Goal: Information Seeking & Learning: Check status

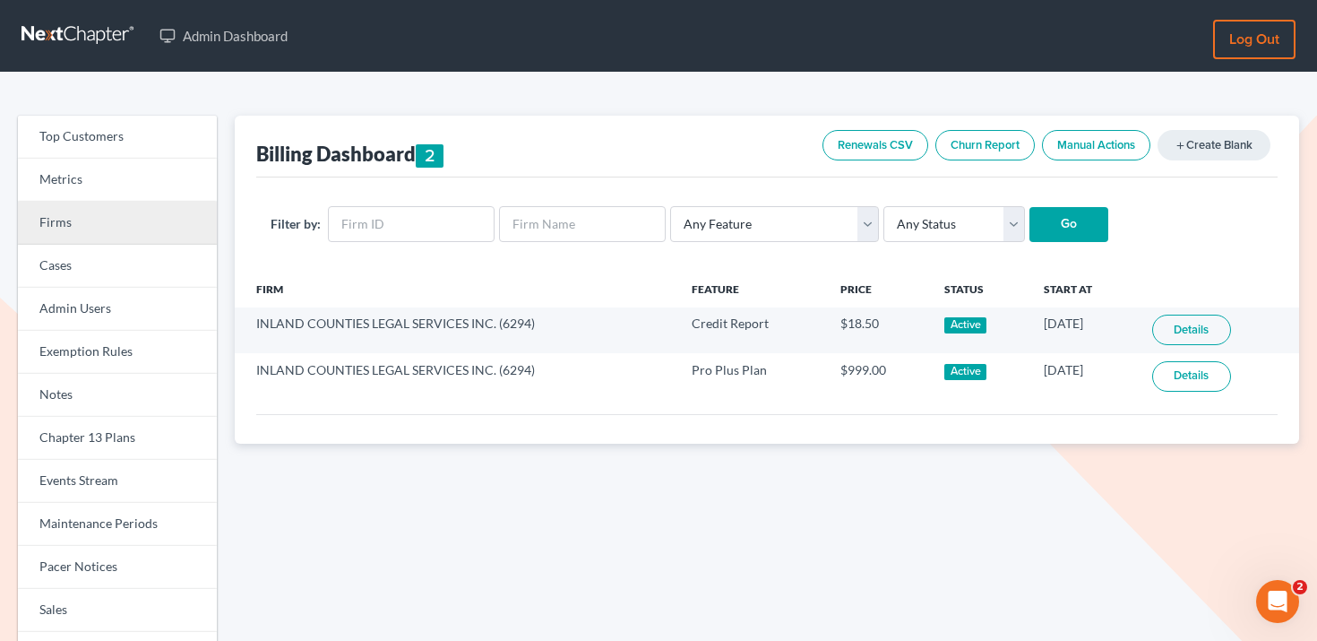
click at [118, 223] on link "Firms" at bounding box center [117, 223] width 199 height 43
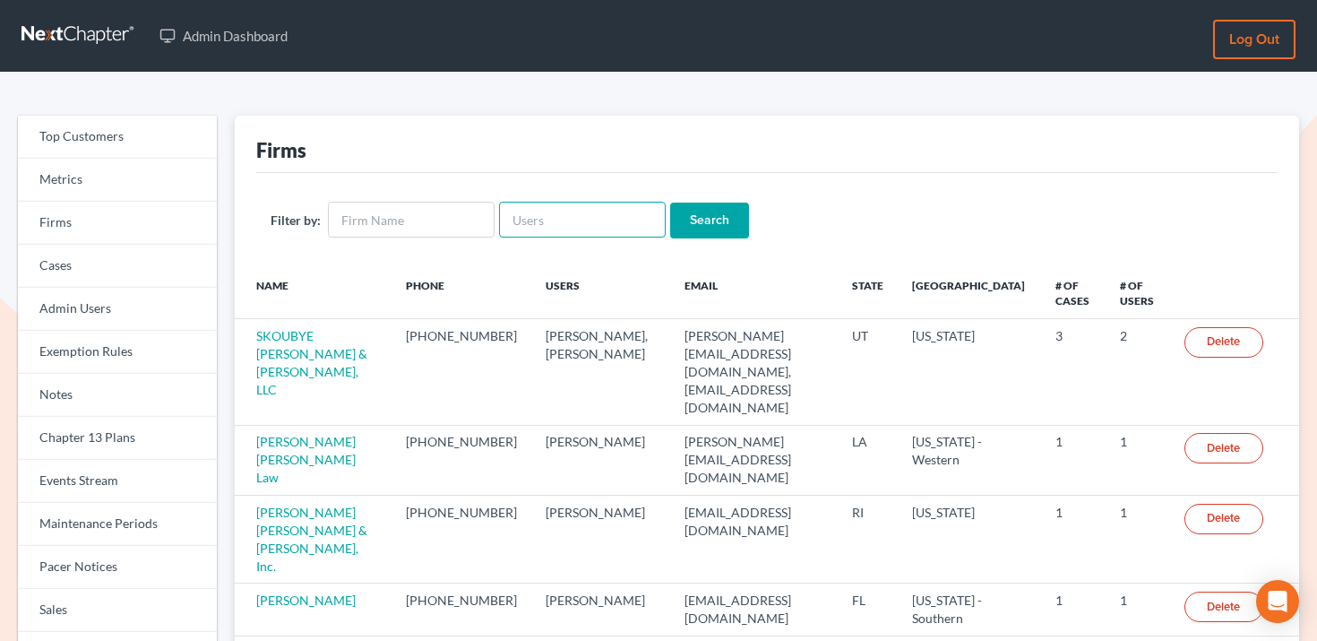
click at [600, 220] on input "text" at bounding box center [582, 220] width 167 height 36
paste input "chandra@shannonlaw.com"
type input "chandra@shannonlaw.com"
click at [704, 219] on input "Search" at bounding box center [709, 220] width 79 height 36
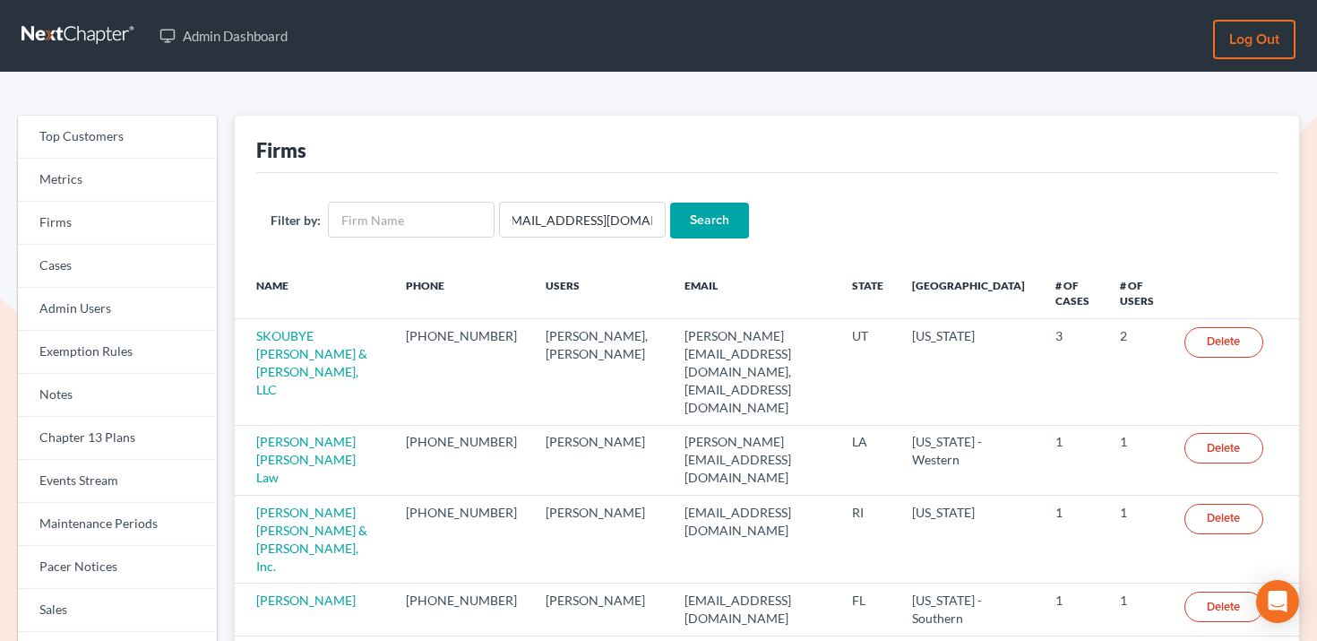
scroll to position [0, 0]
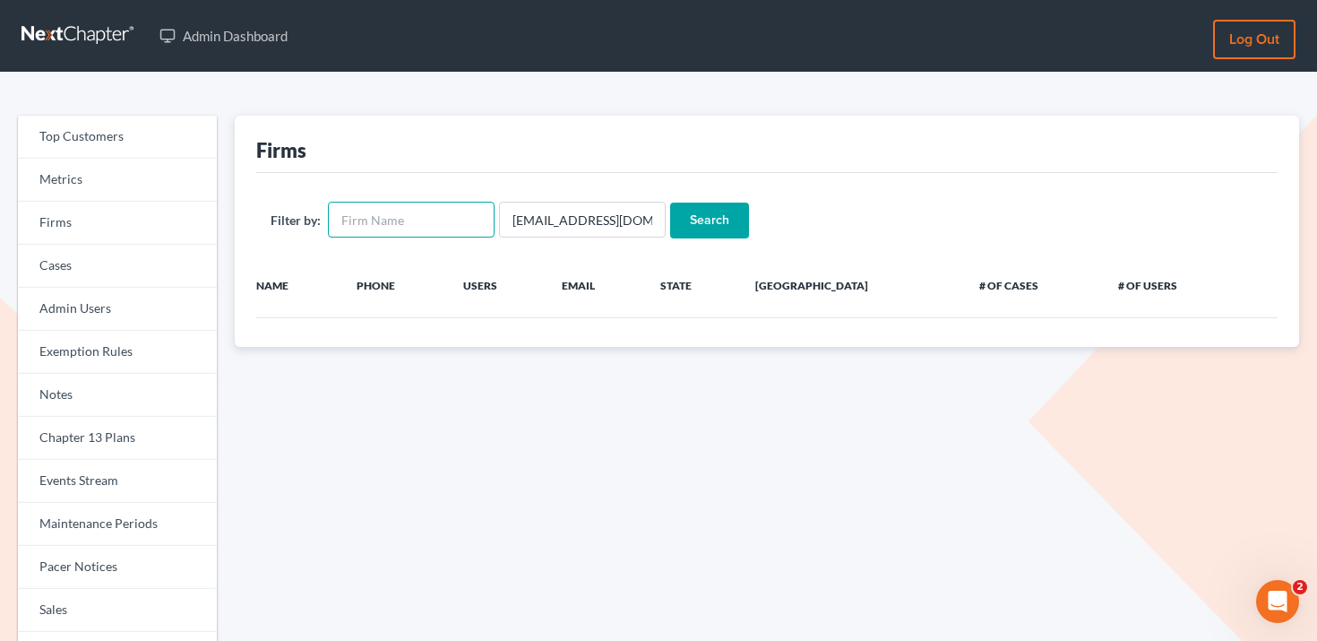
click at [390, 225] on input "text" at bounding box center [411, 220] width 167 height 36
type input "[PERSON_NAME]"
click at [543, 229] on input "chandra@shannonlaw.com" at bounding box center [582, 220] width 167 height 36
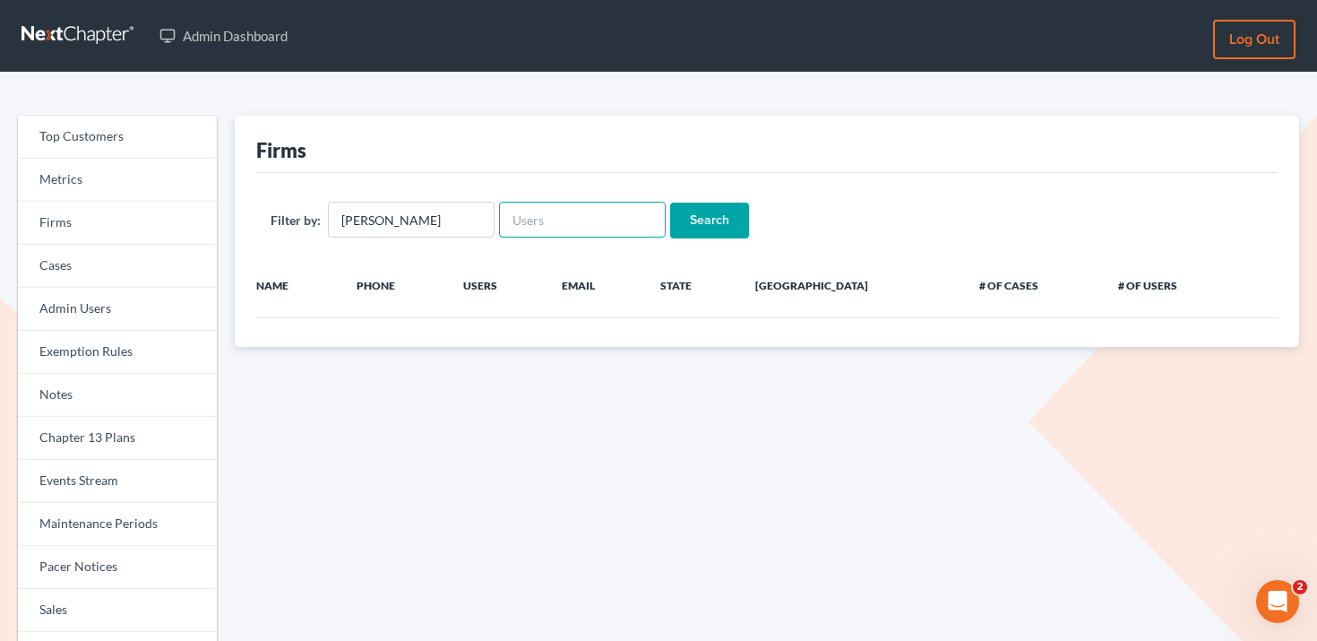
click at [670, 202] on input "Search" at bounding box center [709, 220] width 79 height 36
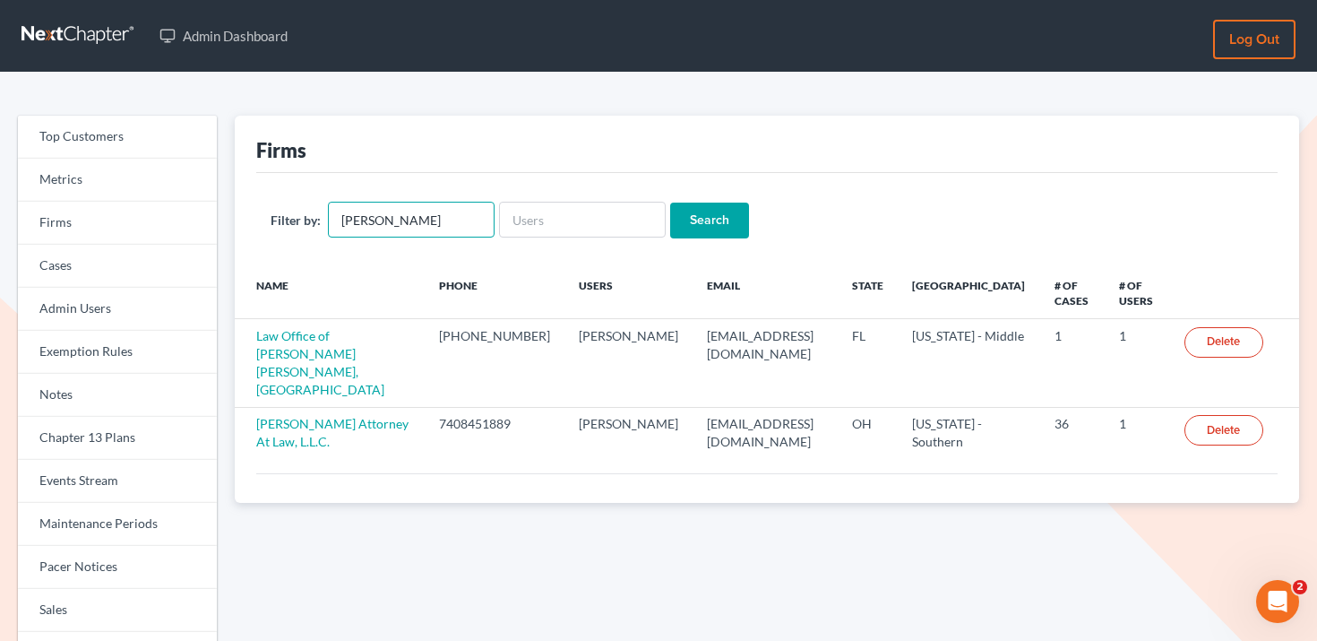
click at [452, 228] on input "[PERSON_NAME]" at bounding box center [411, 220] width 167 height 36
click at [522, 213] on input "text" at bounding box center [582, 220] width 167 height 36
type input "chandra"
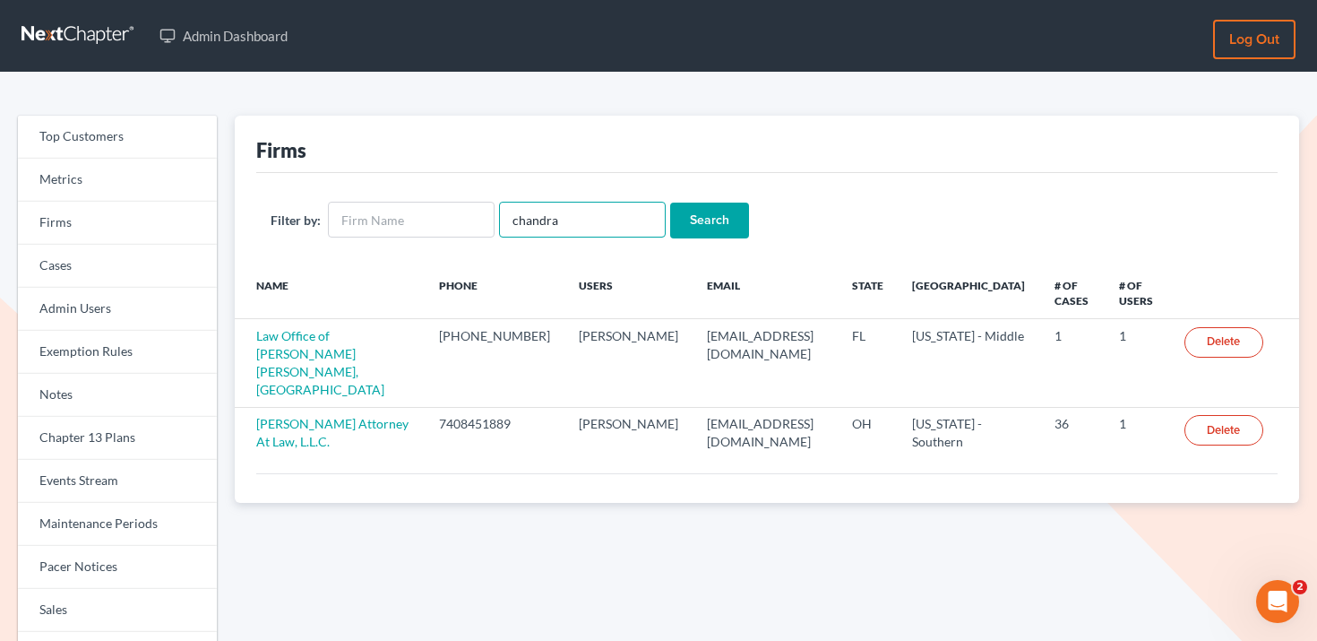
click at [670, 202] on input "Search" at bounding box center [709, 220] width 79 height 36
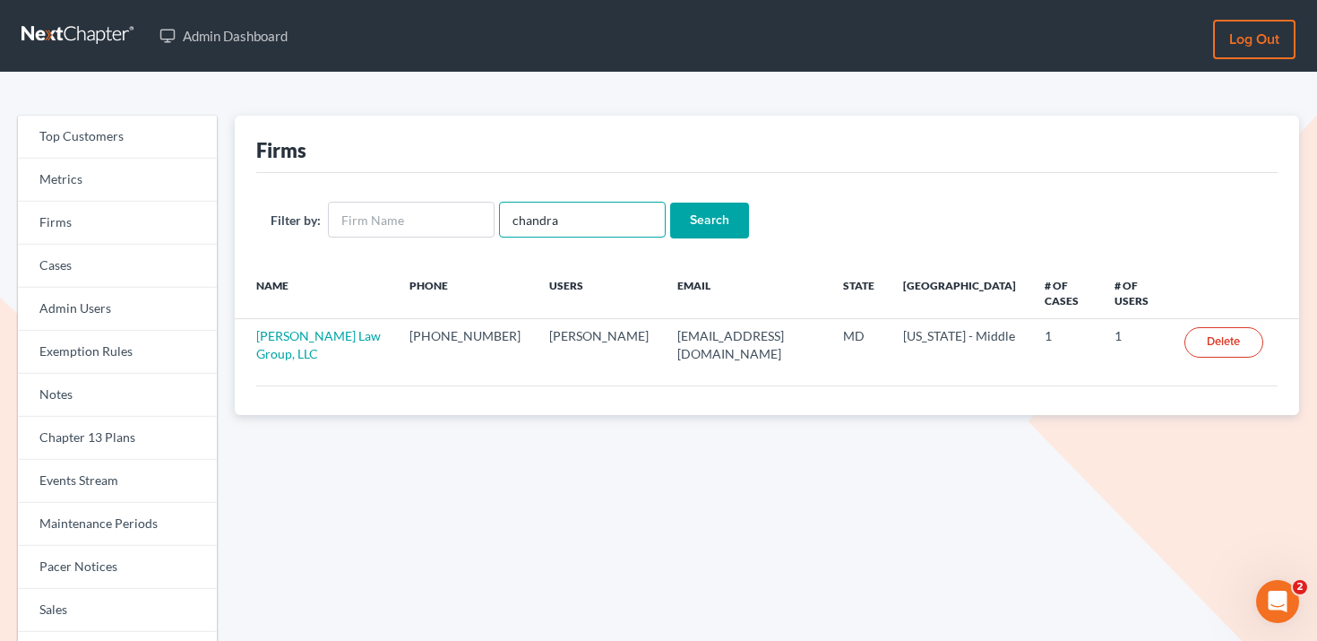
click at [589, 224] on input "chandra" at bounding box center [582, 220] width 167 height 36
paste input "admin@shannonlaw.com"
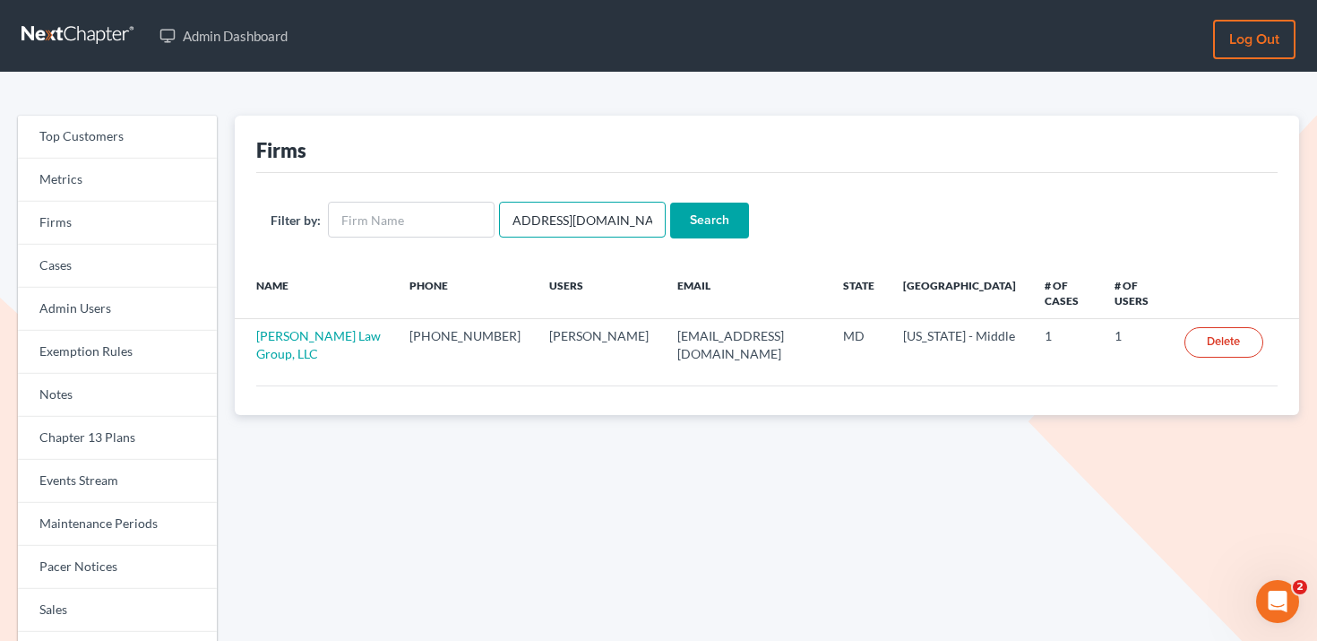
type input "chandraadmin@shannonlaw.com"
click at [681, 215] on input "Search" at bounding box center [709, 220] width 79 height 36
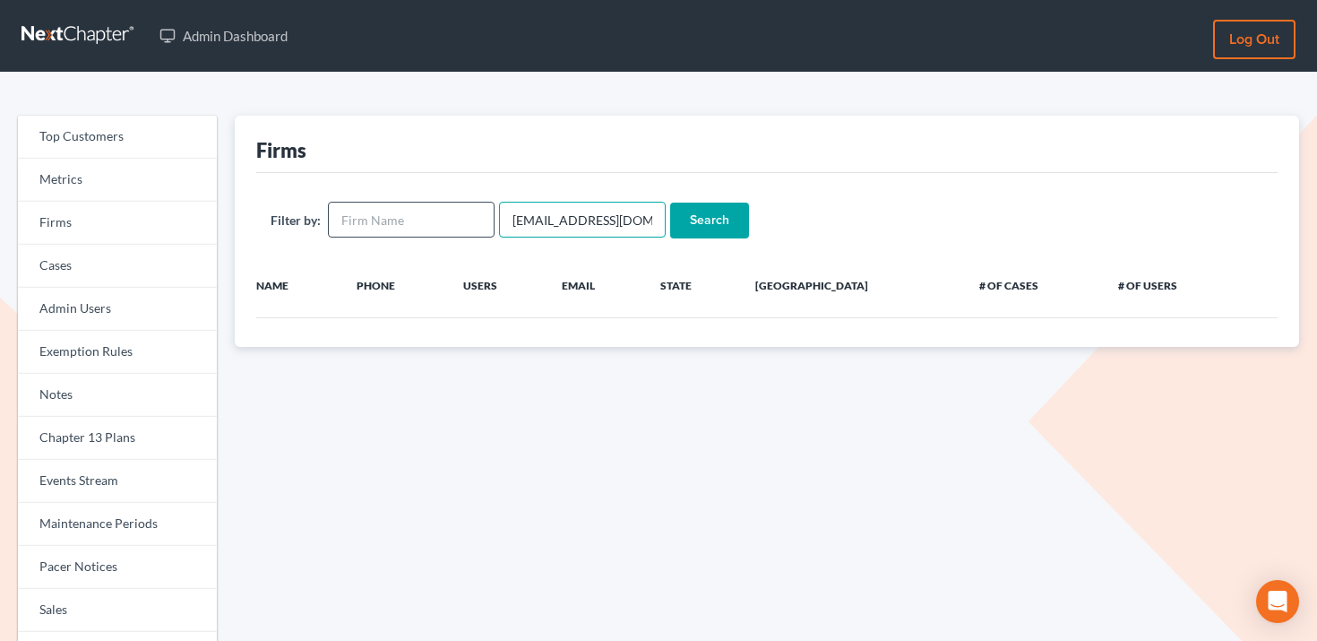
drag, startPoint x: 545, startPoint y: 218, endPoint x: 471, endPoint y: 234, distance: 75.2
click at [471, 234] on form "Filter by: chandraadmin@shannonlaw.com Search" at bounding box center [767, 220] width 993 height 37
type input "c"
paste input "[EMAIL_ADDRESS][DOMAIN_NAME]"
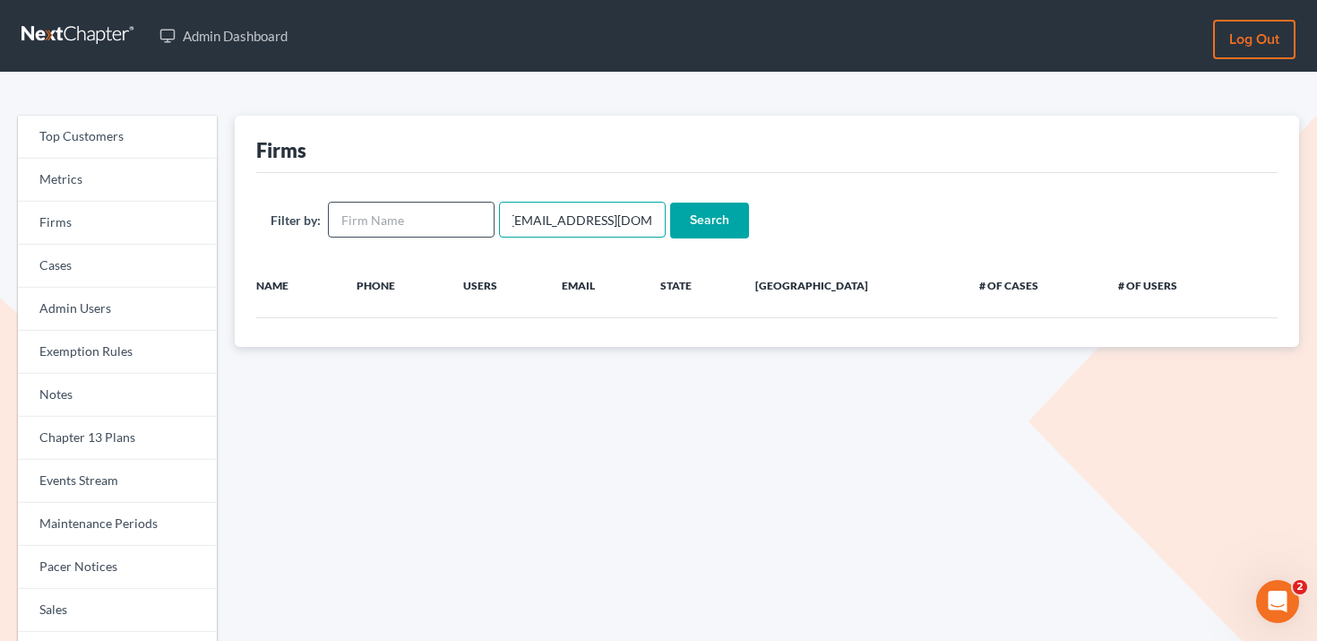
type input "admin@shannonlaw.com"
click at [670, 202] on input "Search" at bounding box center [709, 220] width 79 height 36
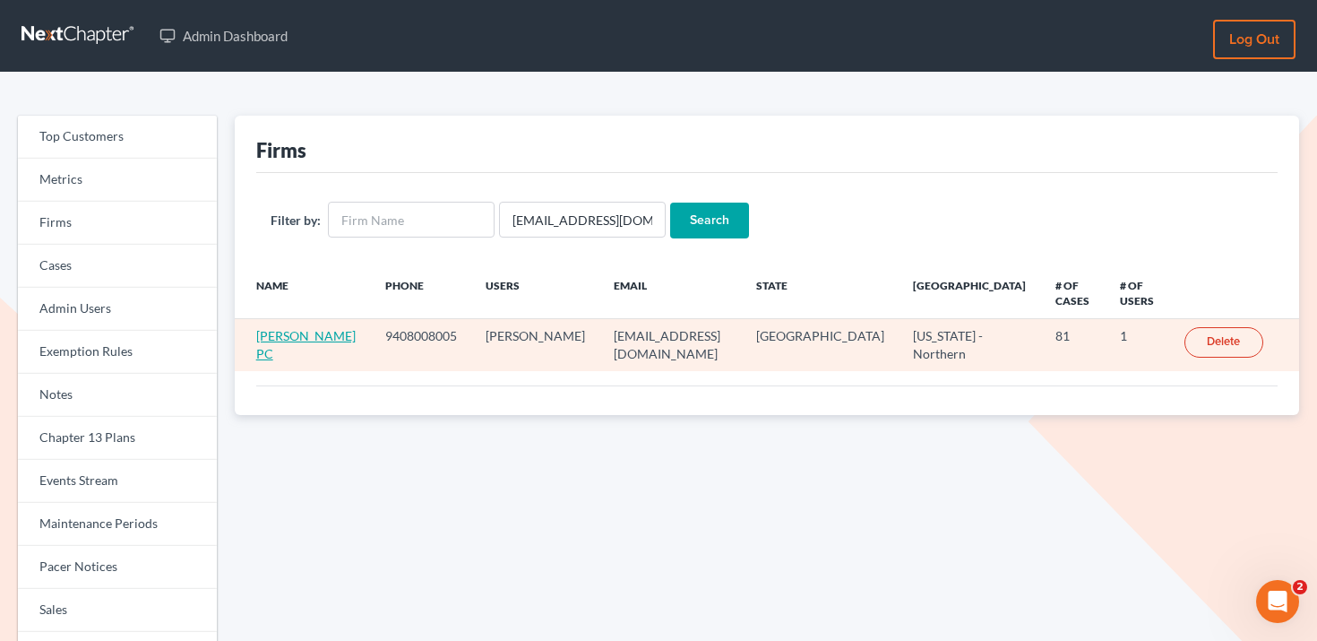
click at [336, 328] on link "Emery C Shannon PC" at bounding box center [305, 344] width 99 height 33
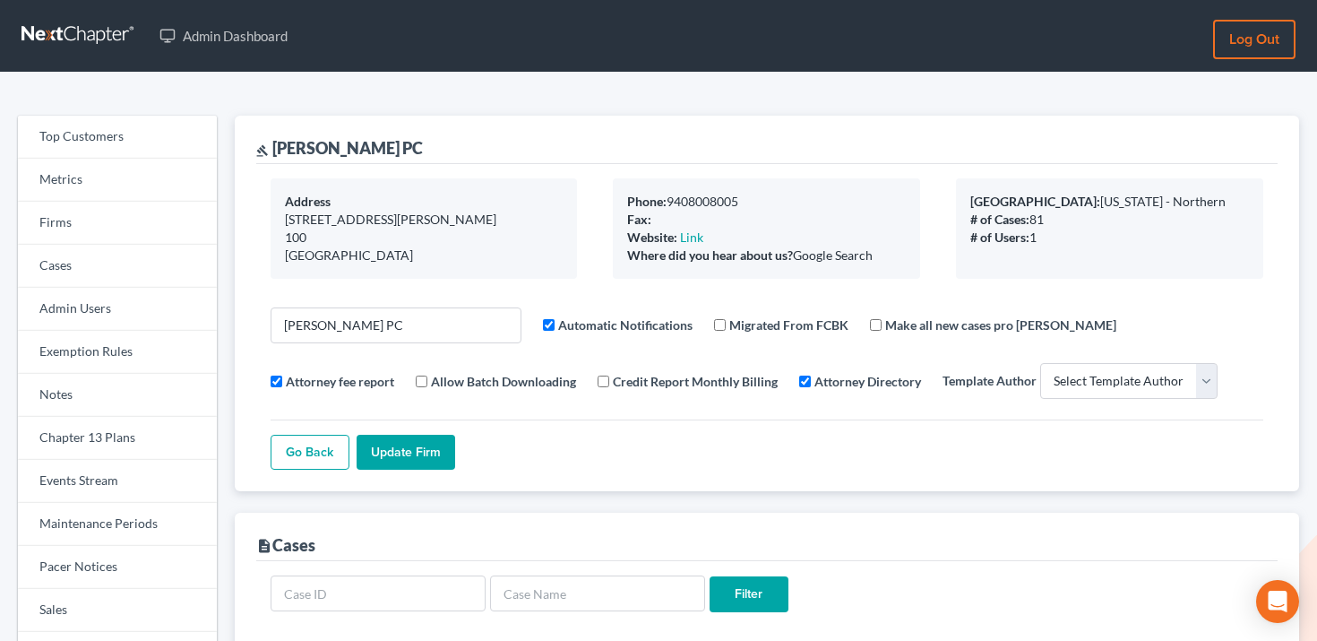
select select
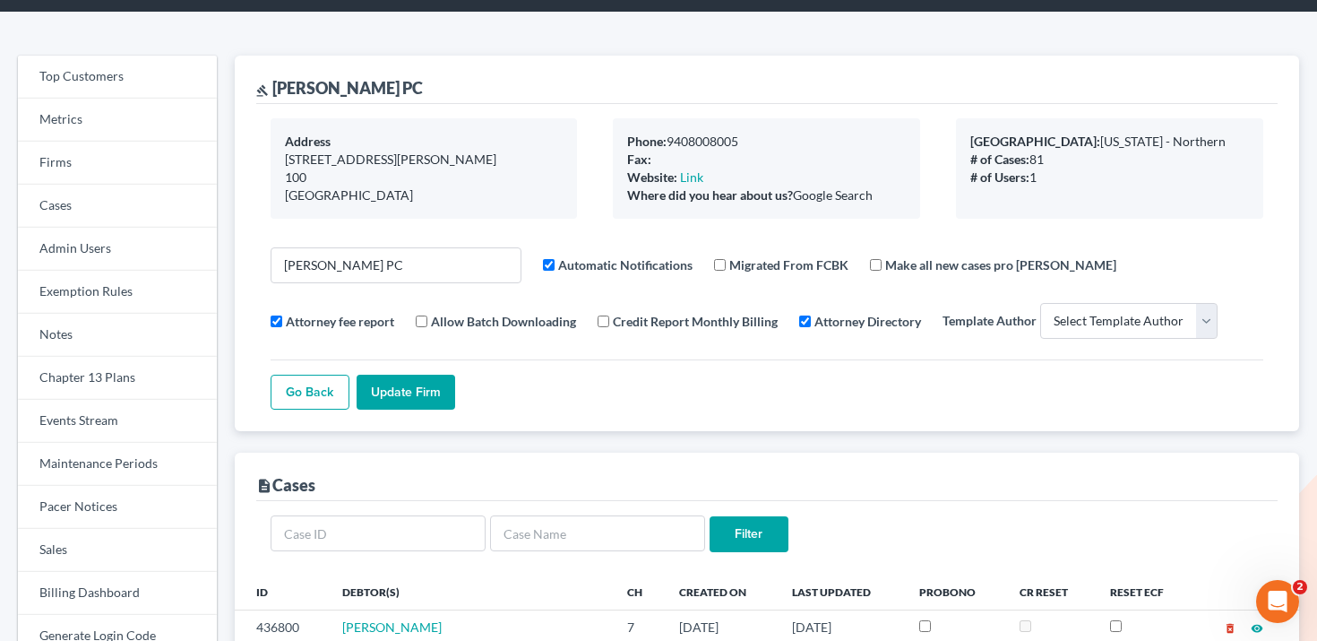
drag, startPoint x: 439, startPoint y: 90, endPoint x: 274, endPoint y: 83, distance: 165.0
click at [274, 83] on div "gavel [PERSON_NAME] PC" at bounding box center [766, 80] width 1021 height 48
copy div "[PERSON_NAME] PC"
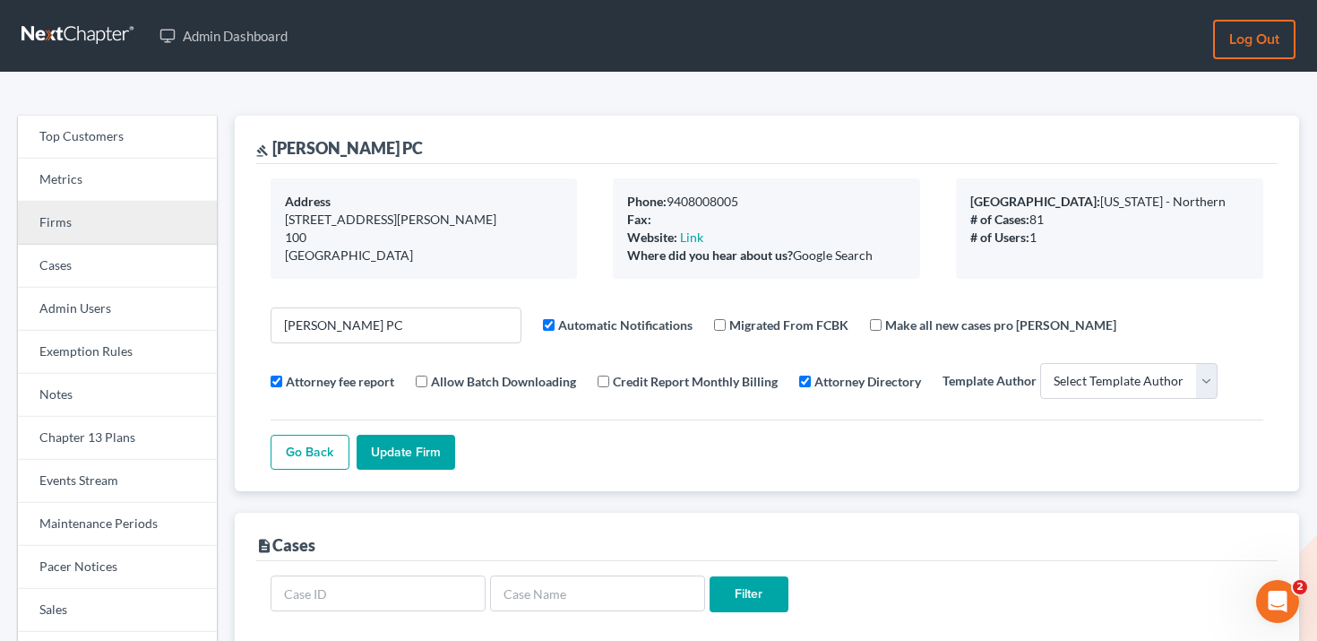
click at [104, 218] on link "Firms" at bounding box center [117, 223] width 199 height 43
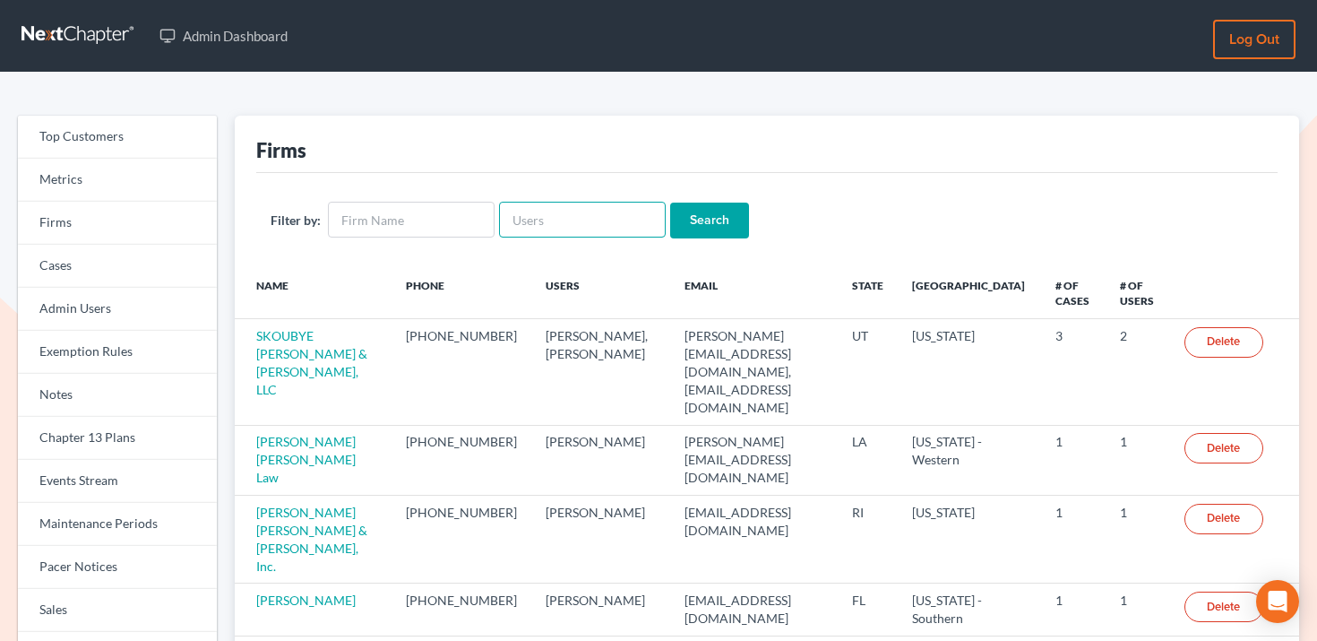
click at [593, 229] on input "text" at bounding box center [582, 220] width 167 height 36
paste input "[PERSON_NAME][EMAIL_ADDRESS][DOMAIN_NAME]"
type input "[PERSON_NAME][EMAIL_ADDRESS][DOMAIN_NAME]"
click at [693, 221] on input "Search" at bounding box center [709, 220] width 79 height 36
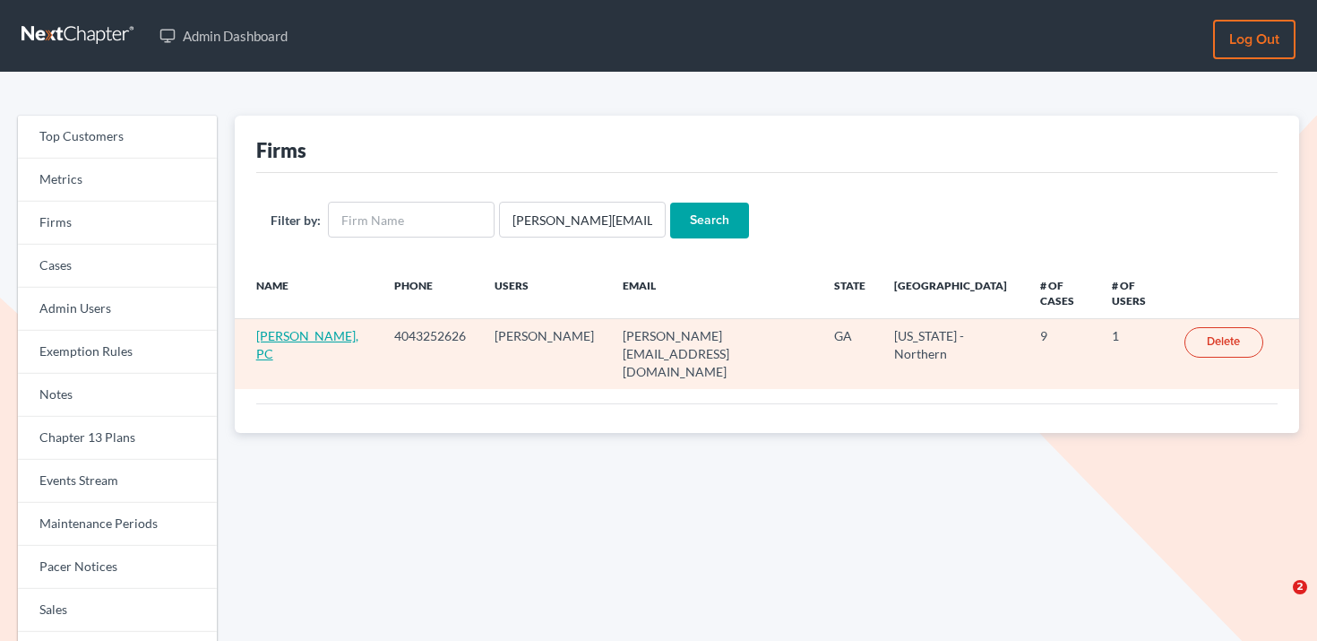
click at [282, 328] on link "[PERSON_NAME], PC" at bounding box center [307, 344] width 102 height 33
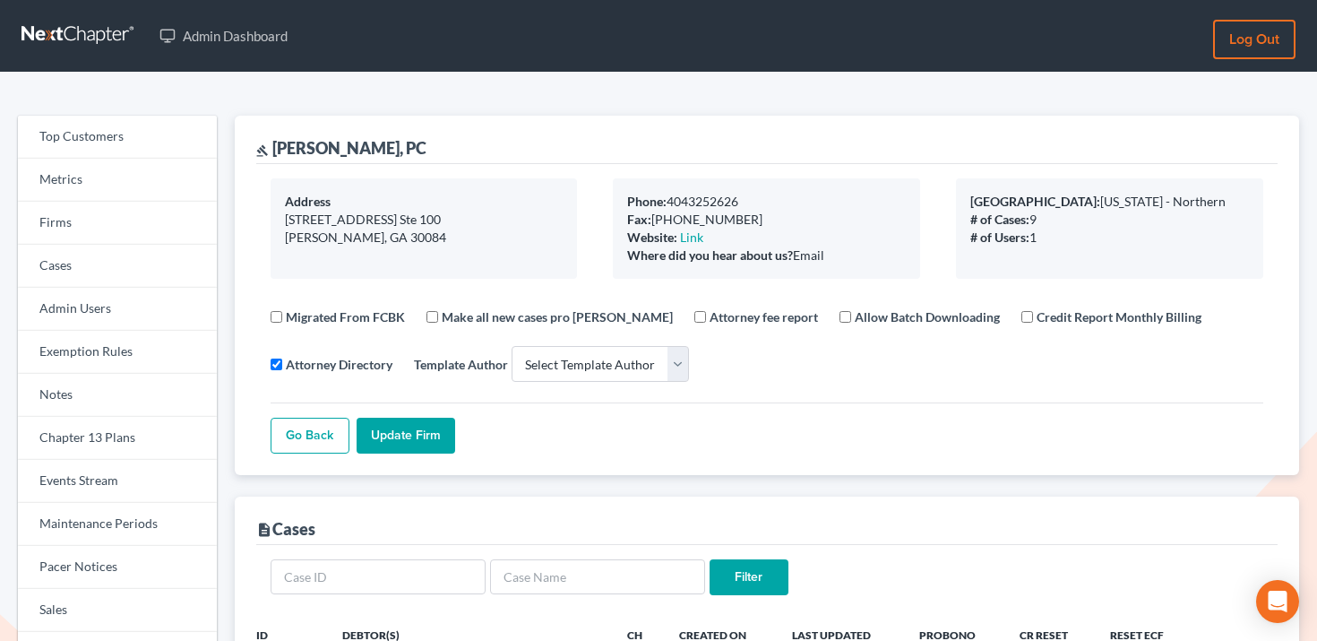
select select
click at [95, 225] on link "Firms" at bounding box center [117, 223] width 199 height 43
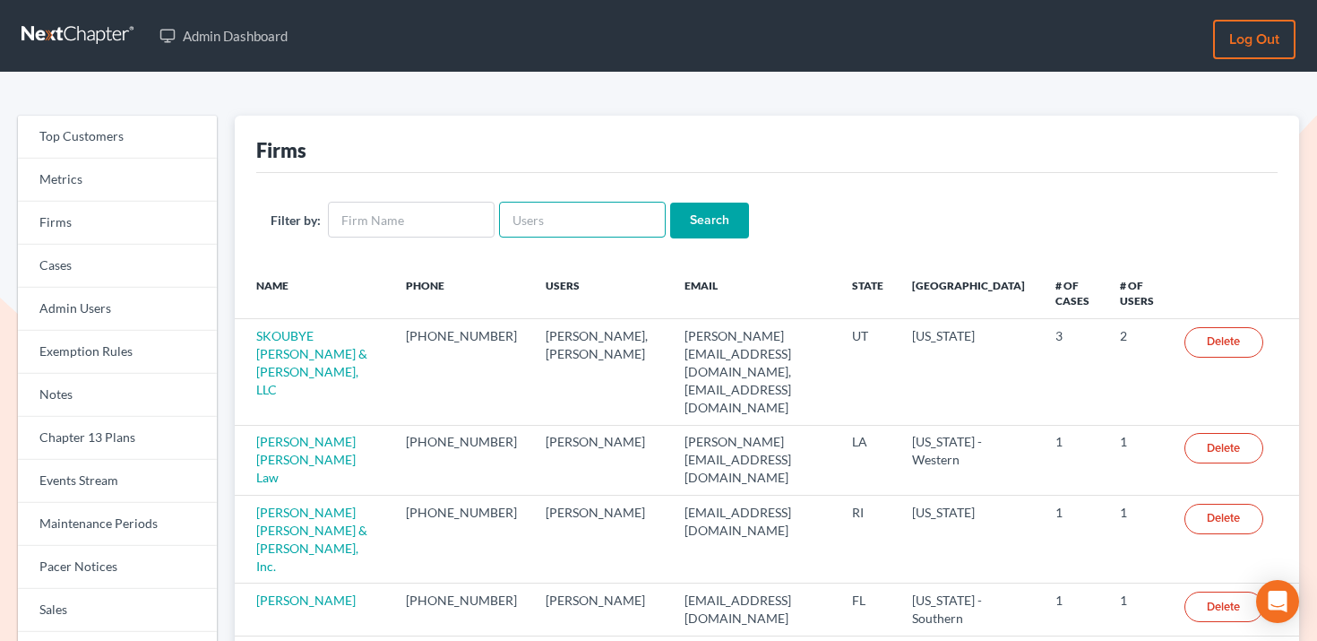
click at [559, 212] on input "text" at bounding box center [582, 220] width 167 height 36
paste input "[EMAIL_ADDRESS][DOMAIN_NAME]"
type input "[EMAIL_ADDRESS][DOMAIN_NAME]"
click at [676, 214] on input "Search" at bounding box center [709, 220] width 79 height 36
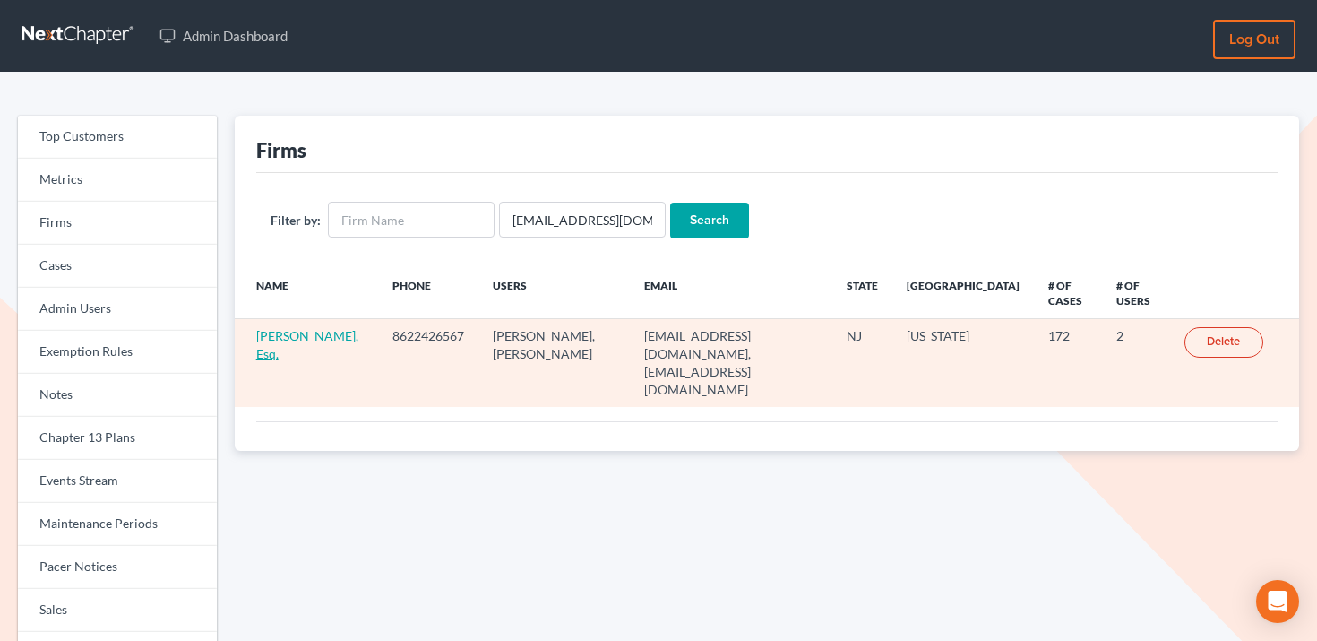
click at [308, 333] on link "Ernest G. Ianetti, Esq." at bounding box center [307, 344] width 102 height 33
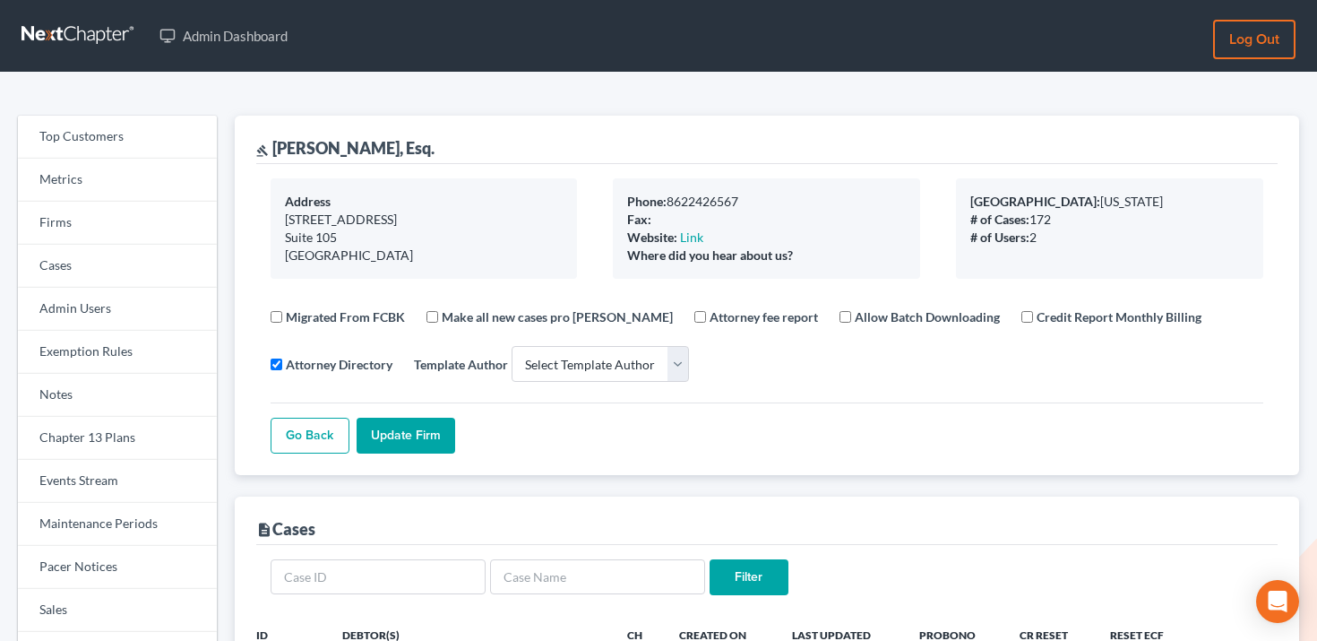
select select
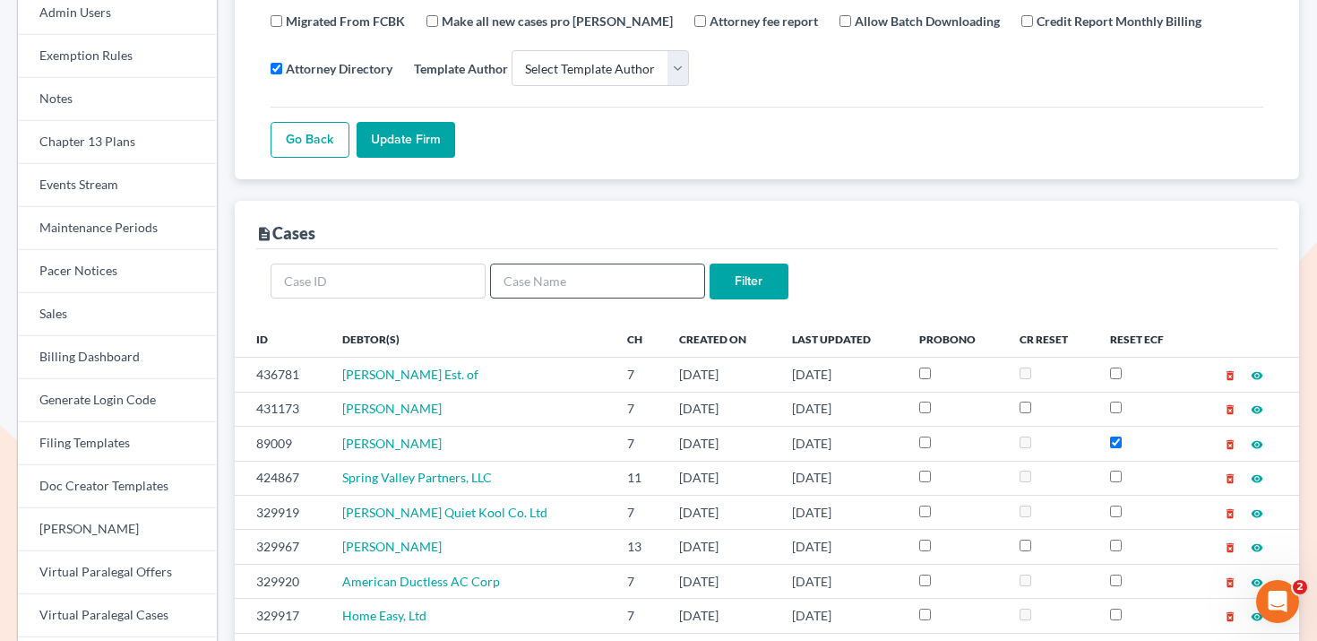
scroll to position [319, 0]
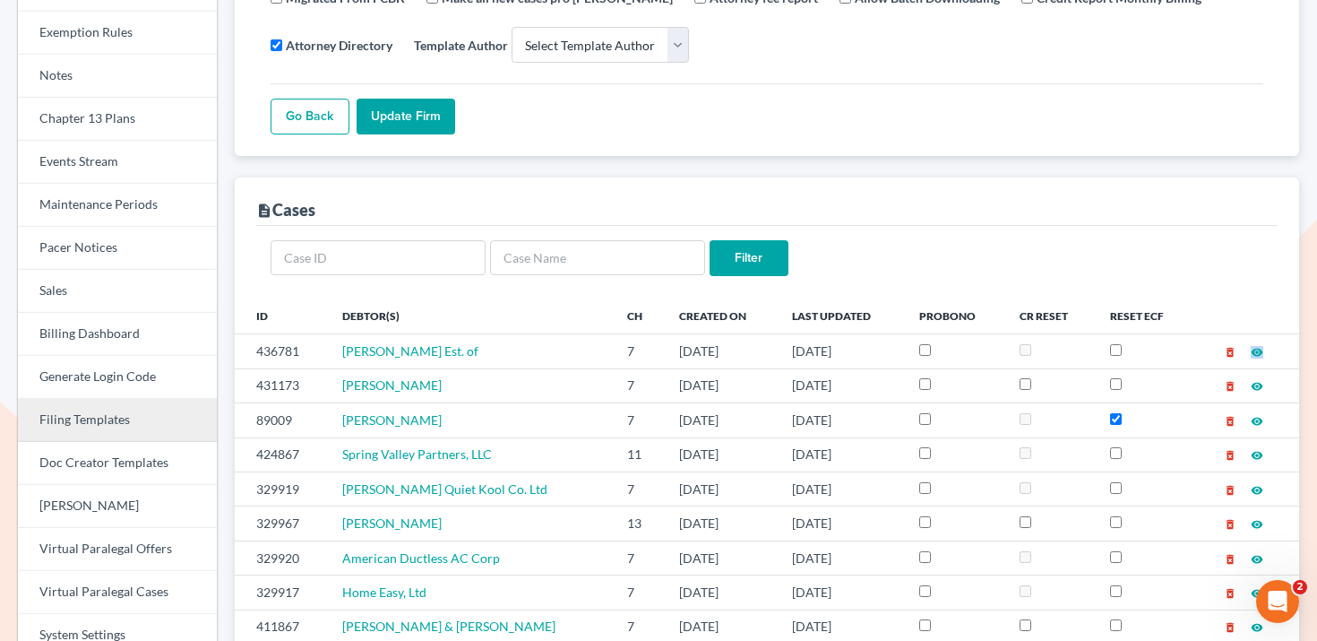
drag, startPoint x: 104, startPoint y: 418, endPoint x: 104, endPoint y: 408, distance: 9.9
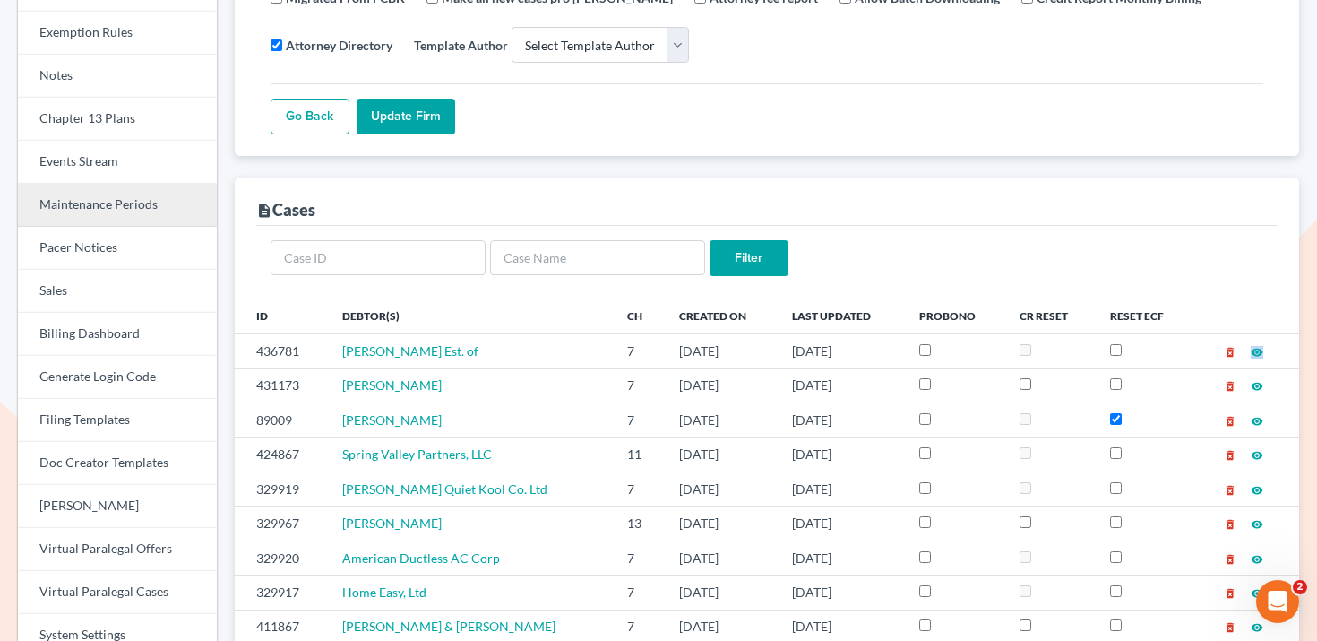
click at [121, 187] on link "Maintenance Periods" at bounding box center [117, 205] width 199 height 43
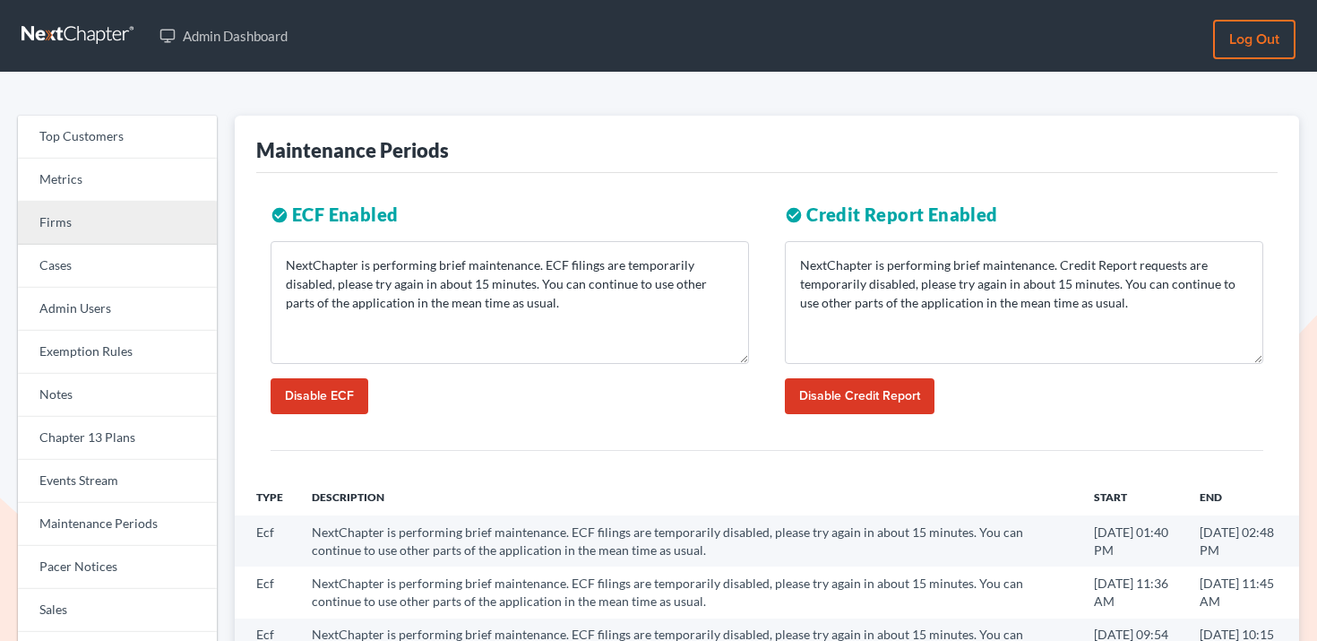
click at [152, 220] on link "Firms" at bounding box center [117, 223] width 199 height 43
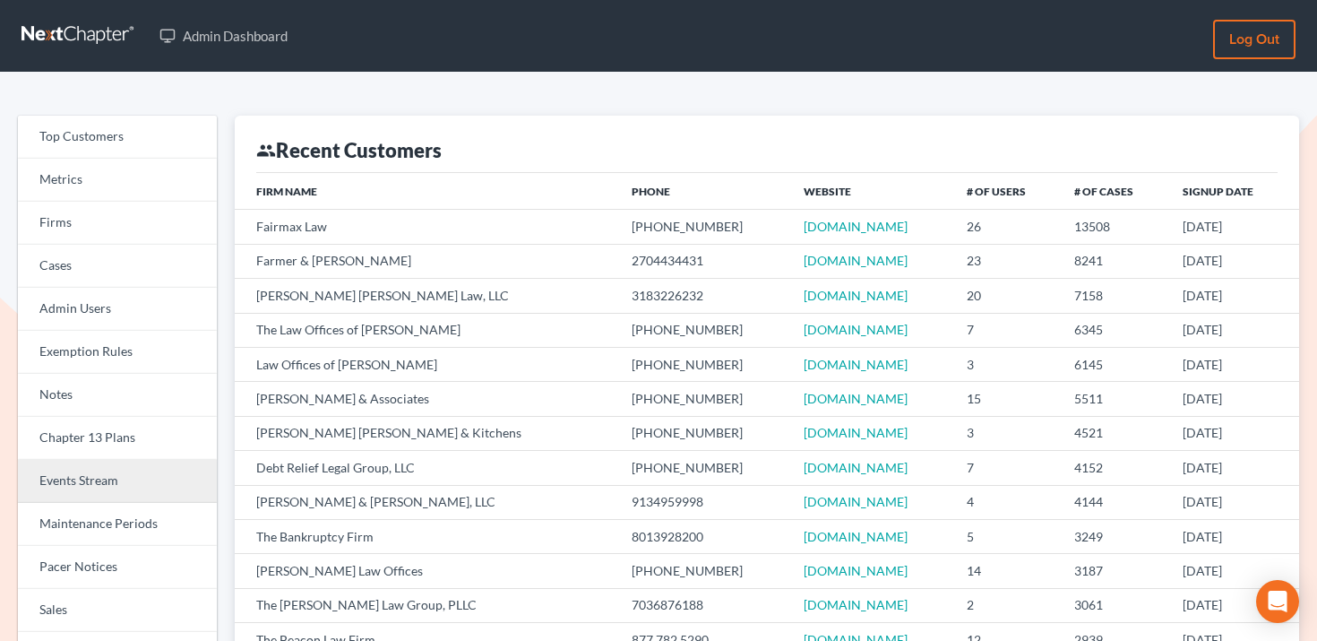
click at [104, 464] on link "Events Stream" at bounding box center [117, 481] width 199 height 43
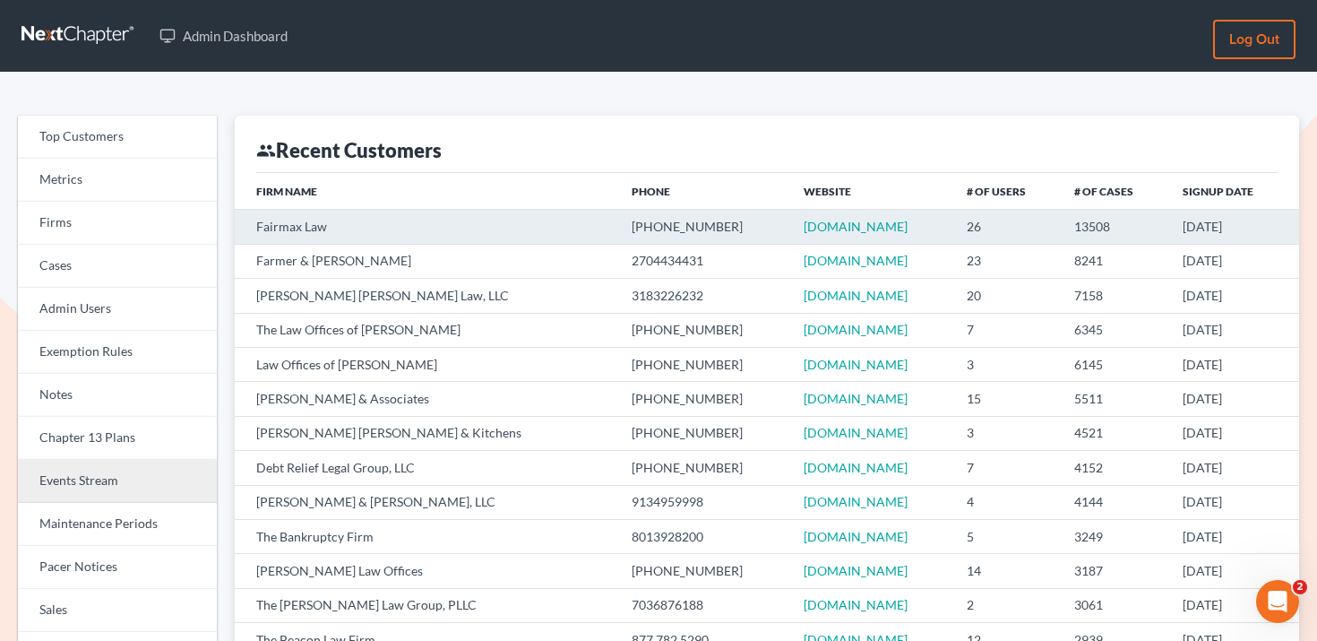
scroll to position [16, 0]
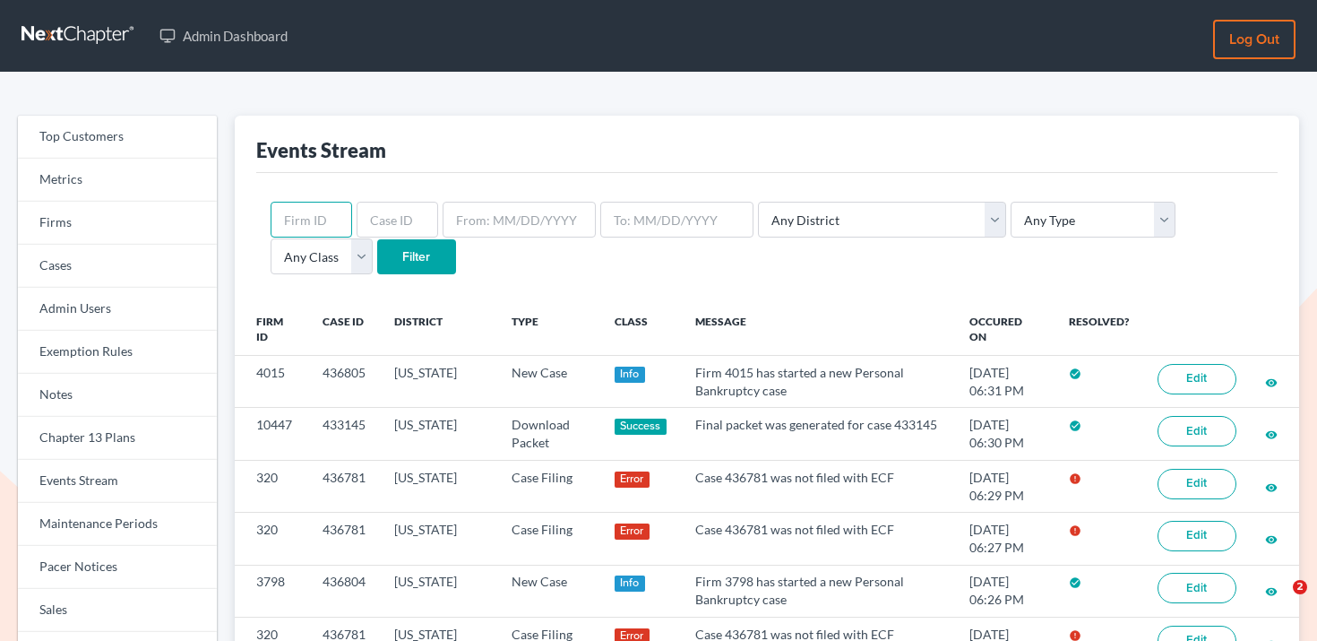
click at [323, 221] on input "text" at bounding box center [312, 220] width 82 height 36
paste input "320"
type input "320"
click at [377, 258] on input "Filter" at bounding box center [416, 257] width 79 height 36
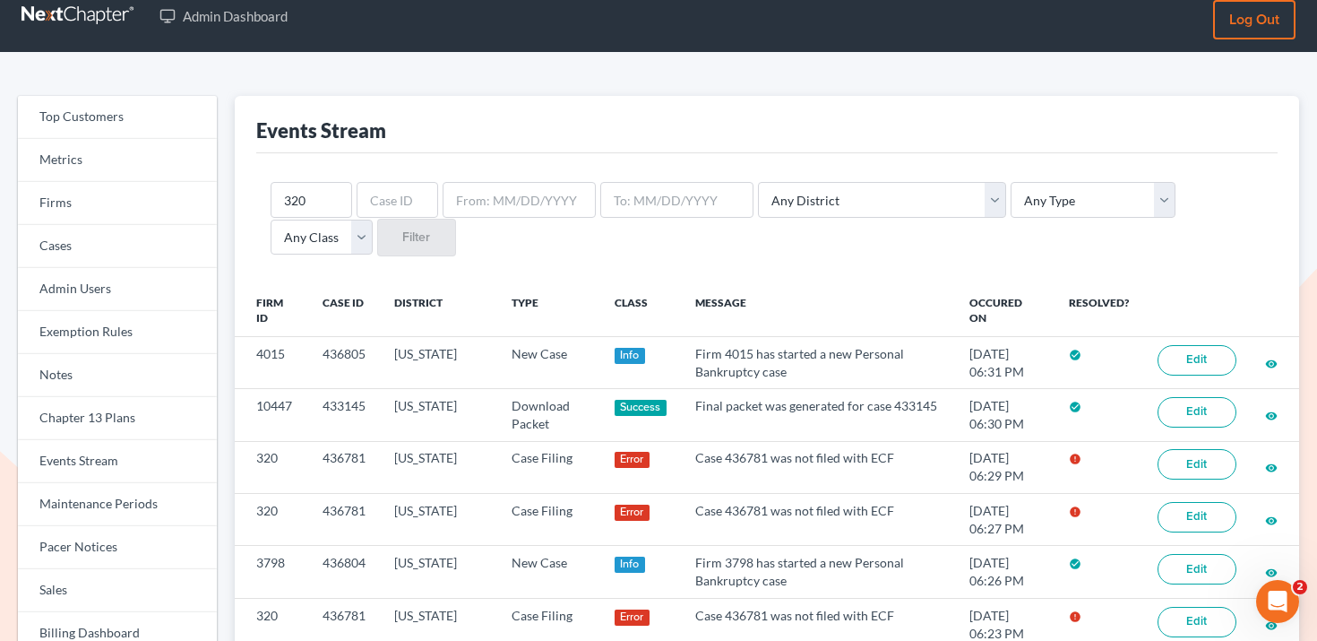
scroll to position [26, 0]
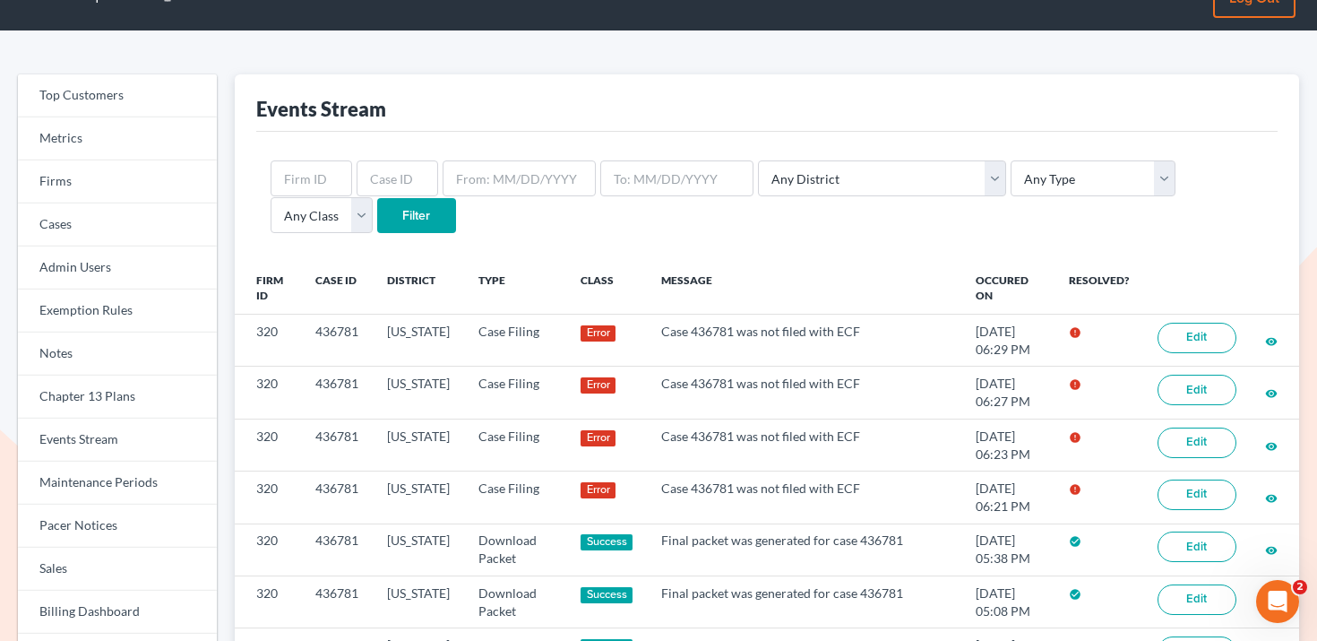
scroll to position [69, 0]
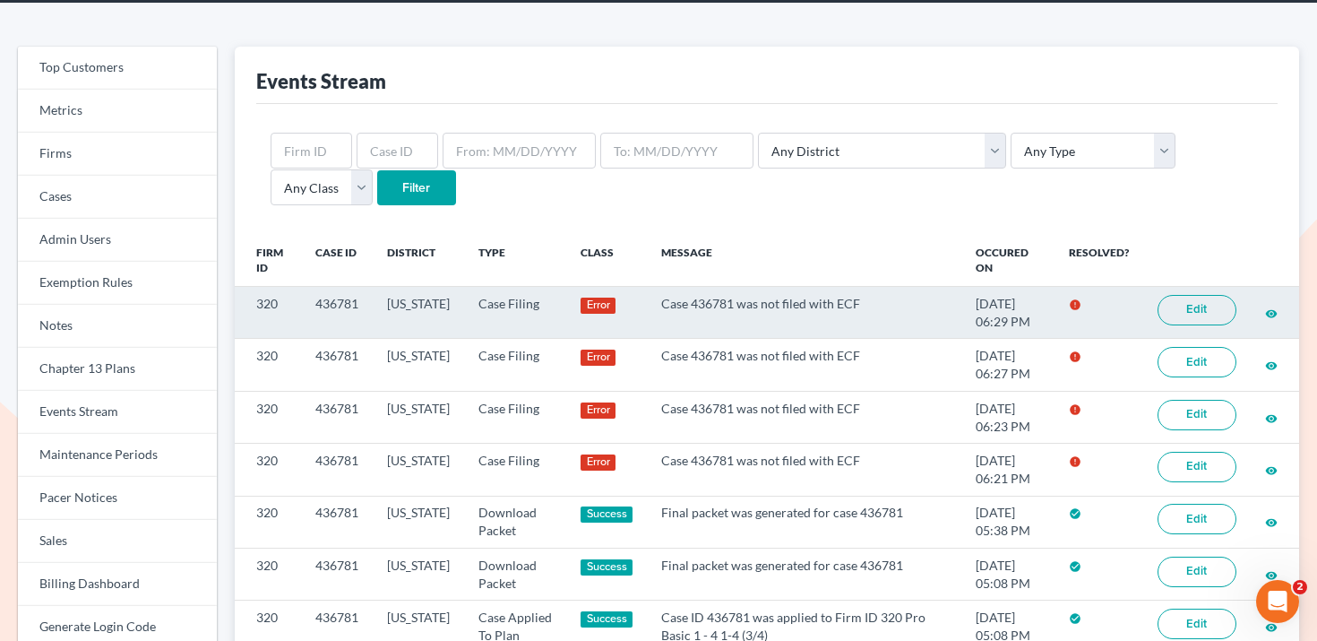
click at [1212, 308] on link "Edit" at bounding box center [1197, 310] width 79 height 30
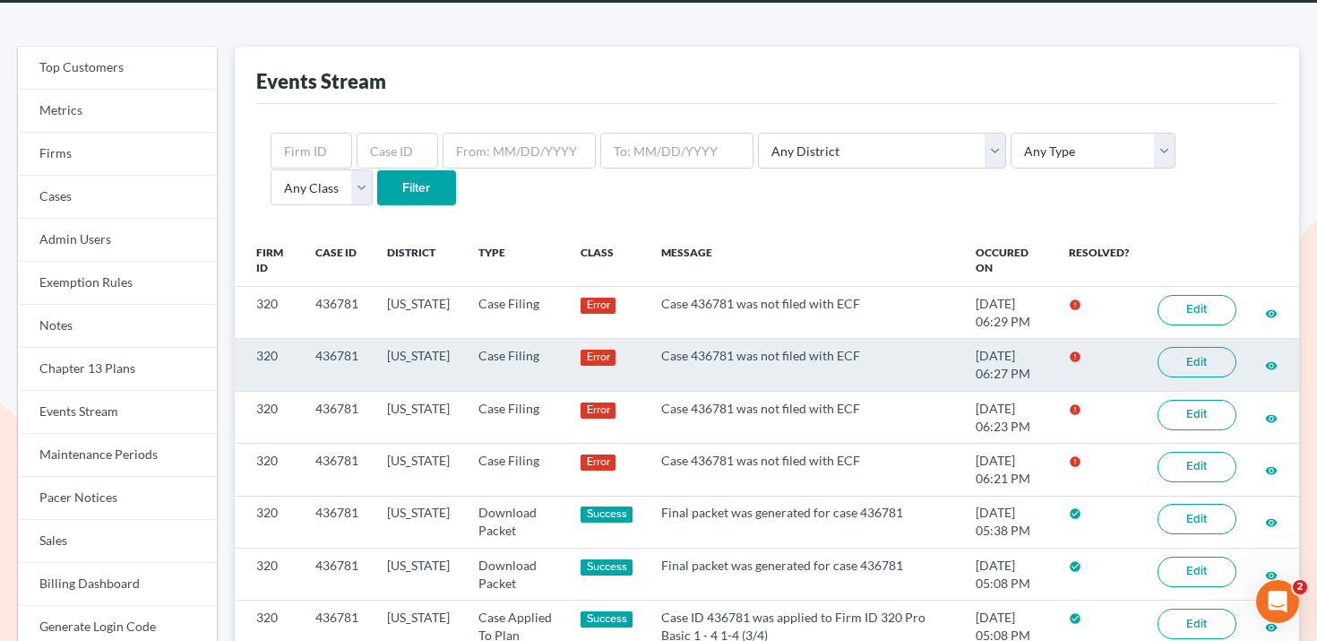
click at [1192, 359] on link "Edit" at bounding box center [1197, 362] width 79 height 30
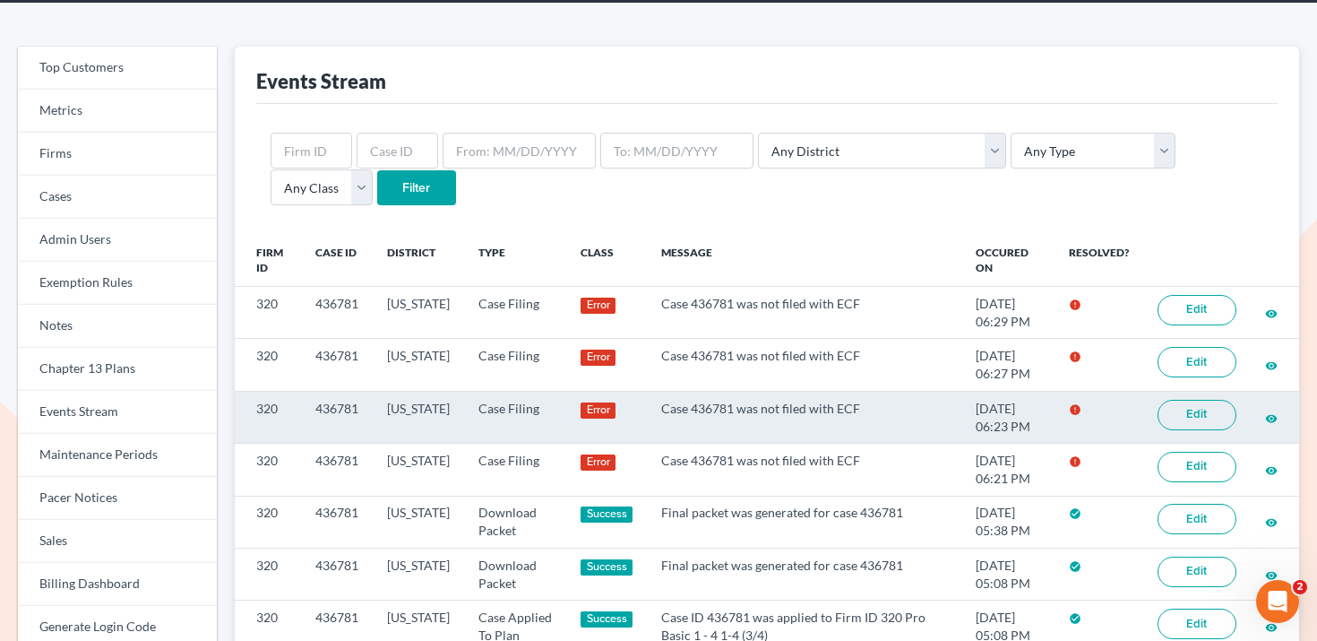
click at [1200, 404] on link "Edit" at bounding box center [1197, 415] width 79 height 30
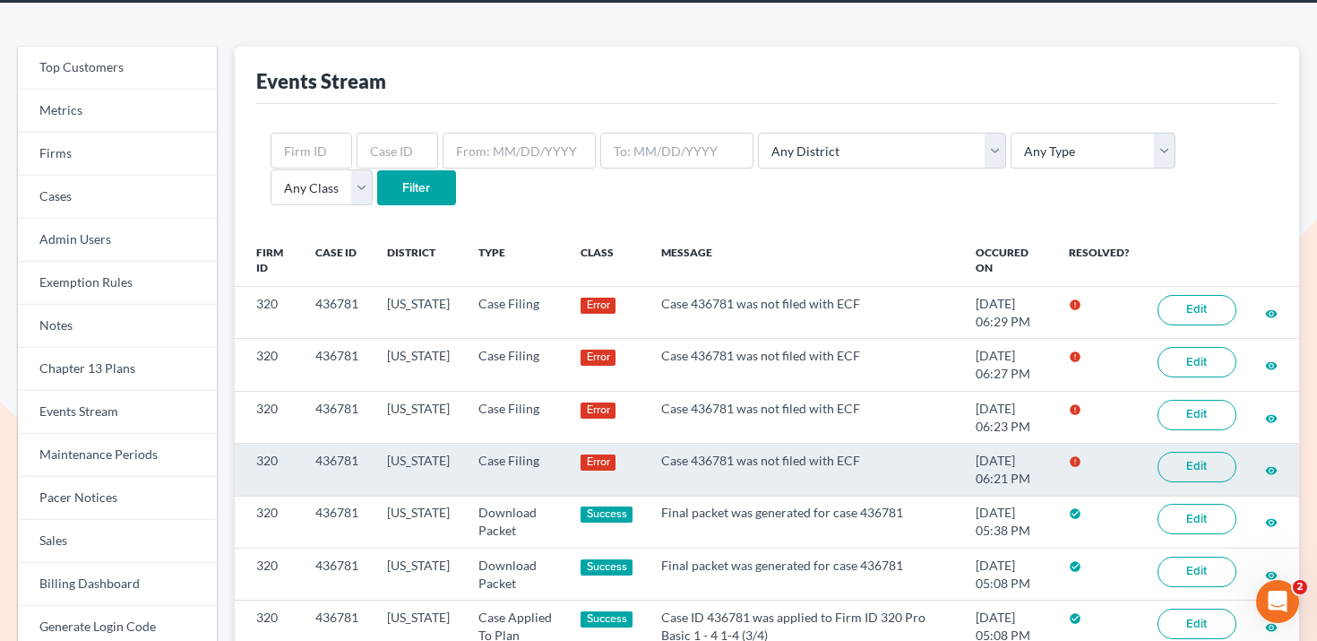
click at [1188, 469] on link "Edit" at bounding box center [1197, 467] width 79 height 30
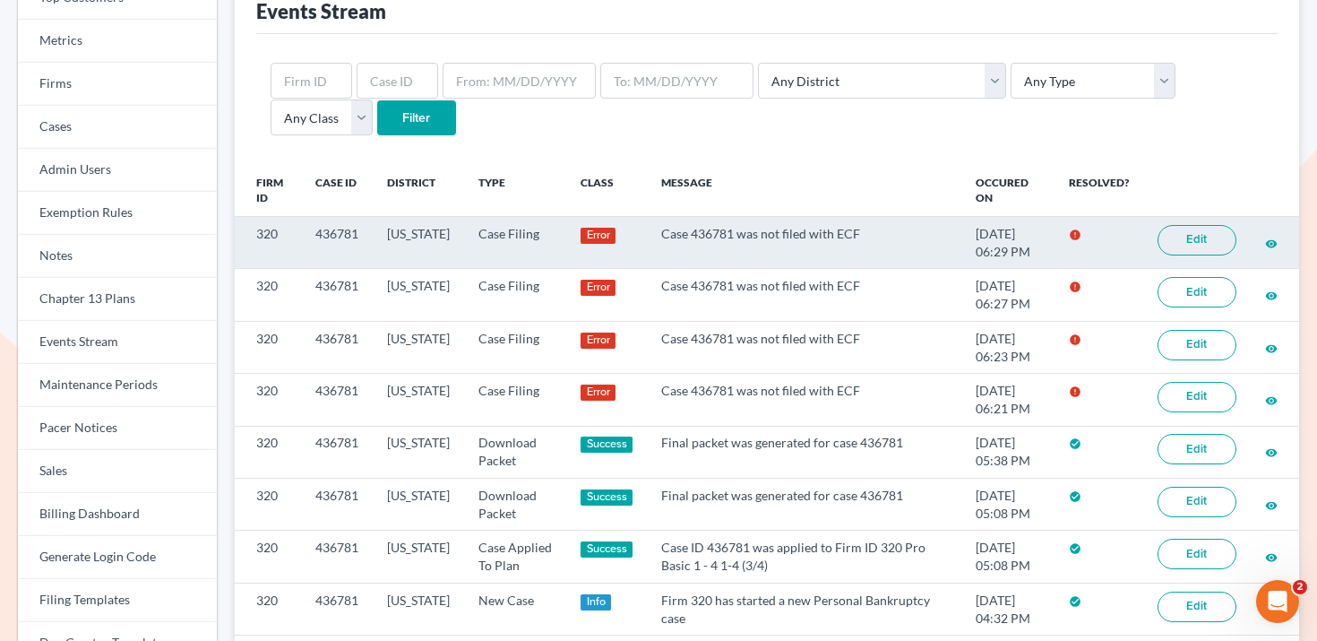
scroll to position [141, 0]
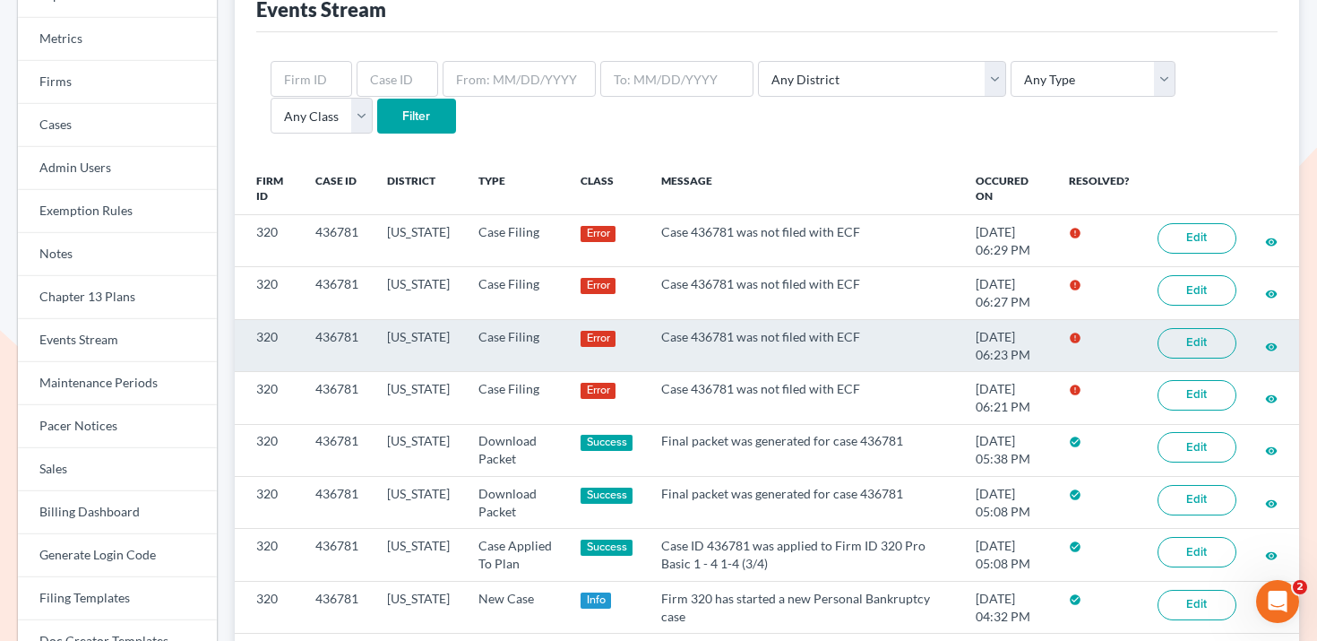
click at [1198, 342] on link "Edit" at bounding box center [1197, 343] width 79 height 30
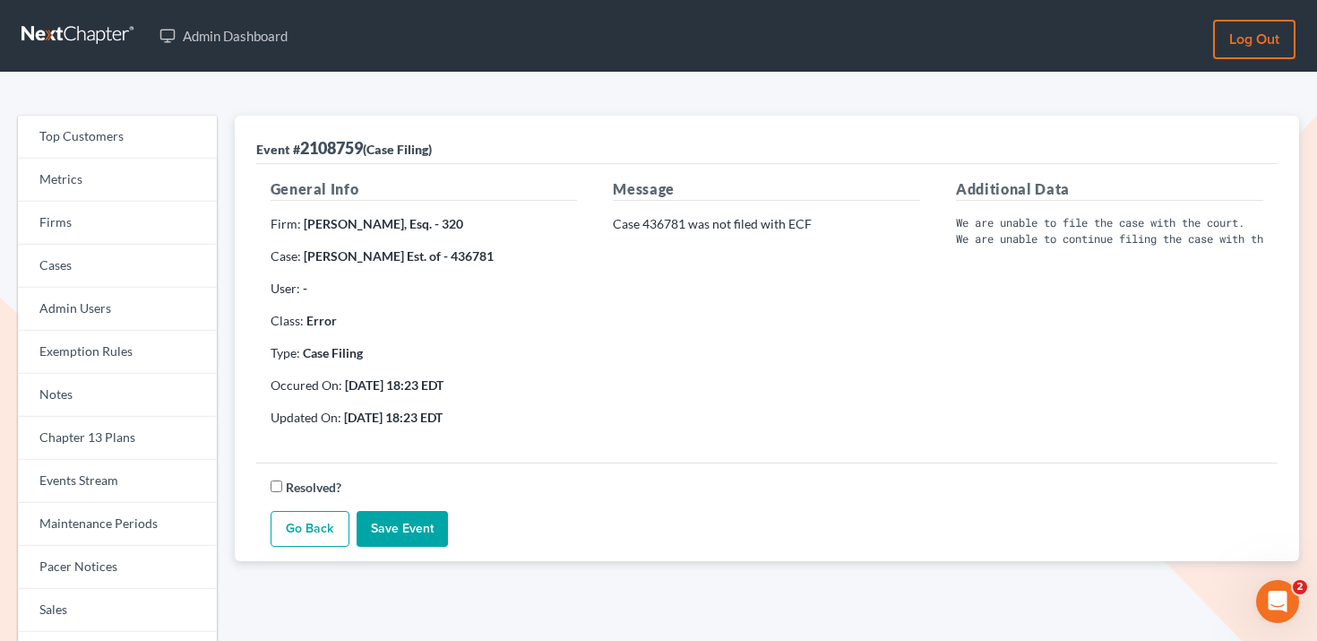
click at [963, 225] on pre "We are unable to file the case with the court. We are unable to continue filing…" at bounding box center [1109, 230] width 307 height 31
copy pre "We are unable to file the case with the court."
drag, startPoint x: 303, startPoint y: 256, endPoint x: 415, endPoint y: 254, distance: 112.0
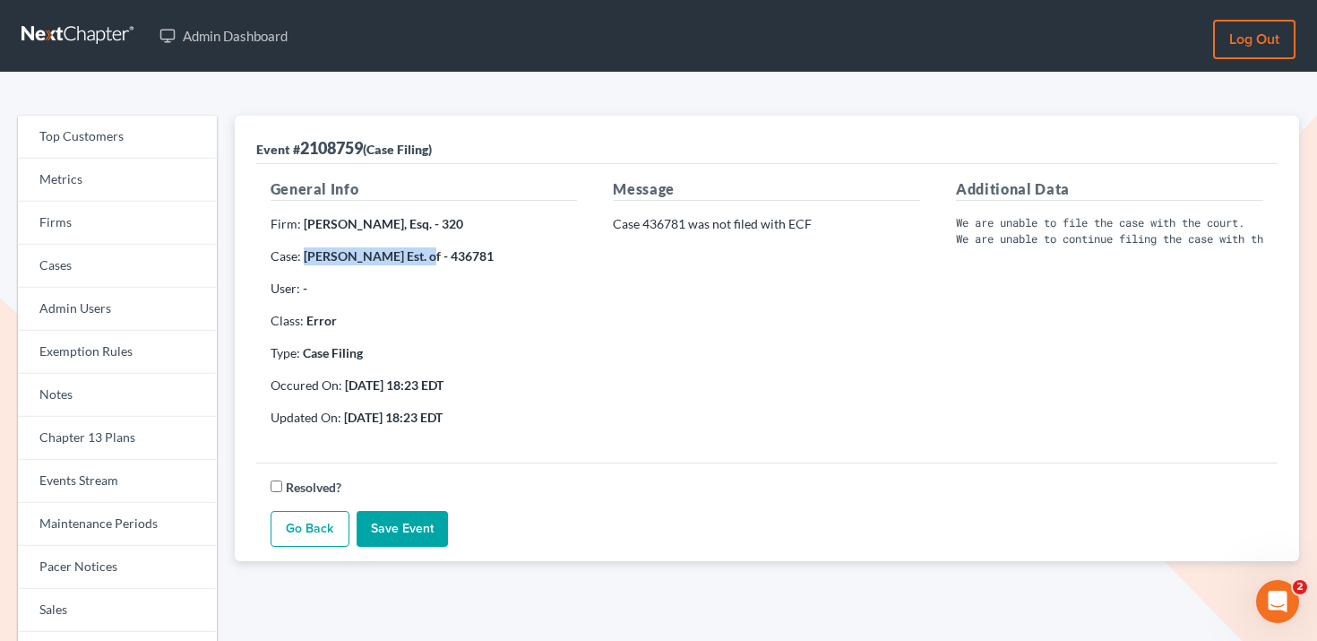
click at [415, 254] on strong "[PERSON_NAME] Est. of - 436781" at bounding box center [399, 255] width 190 height 15
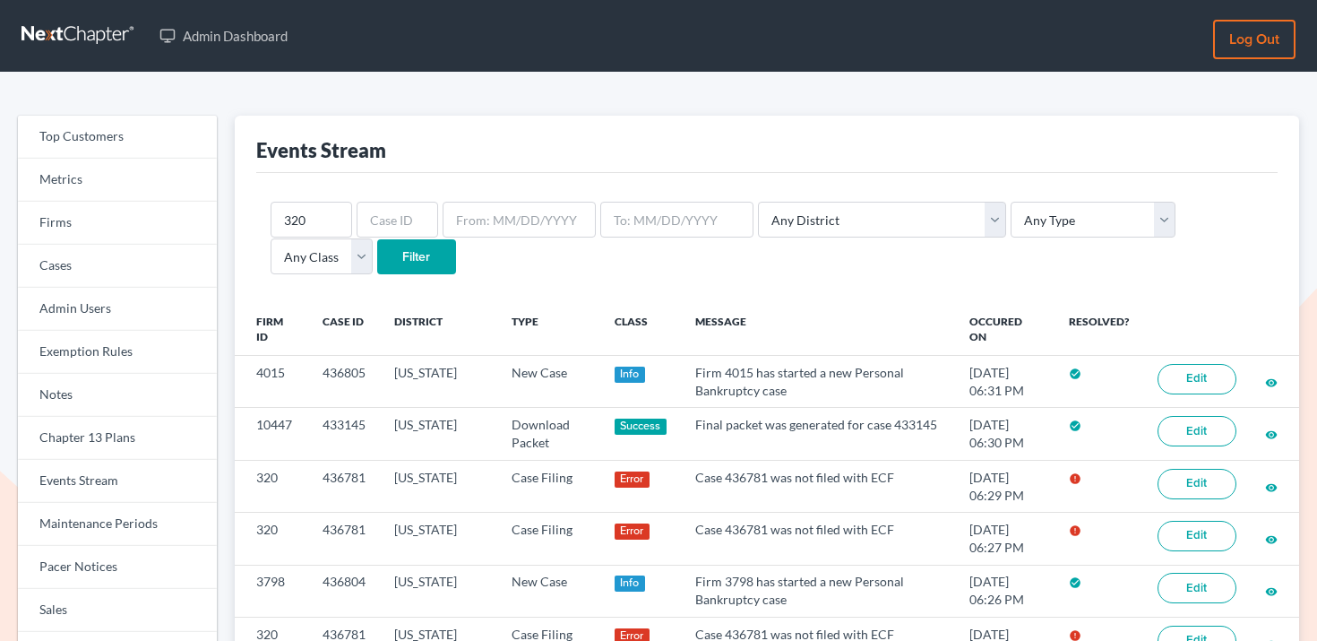
scroll to position [32, 0]
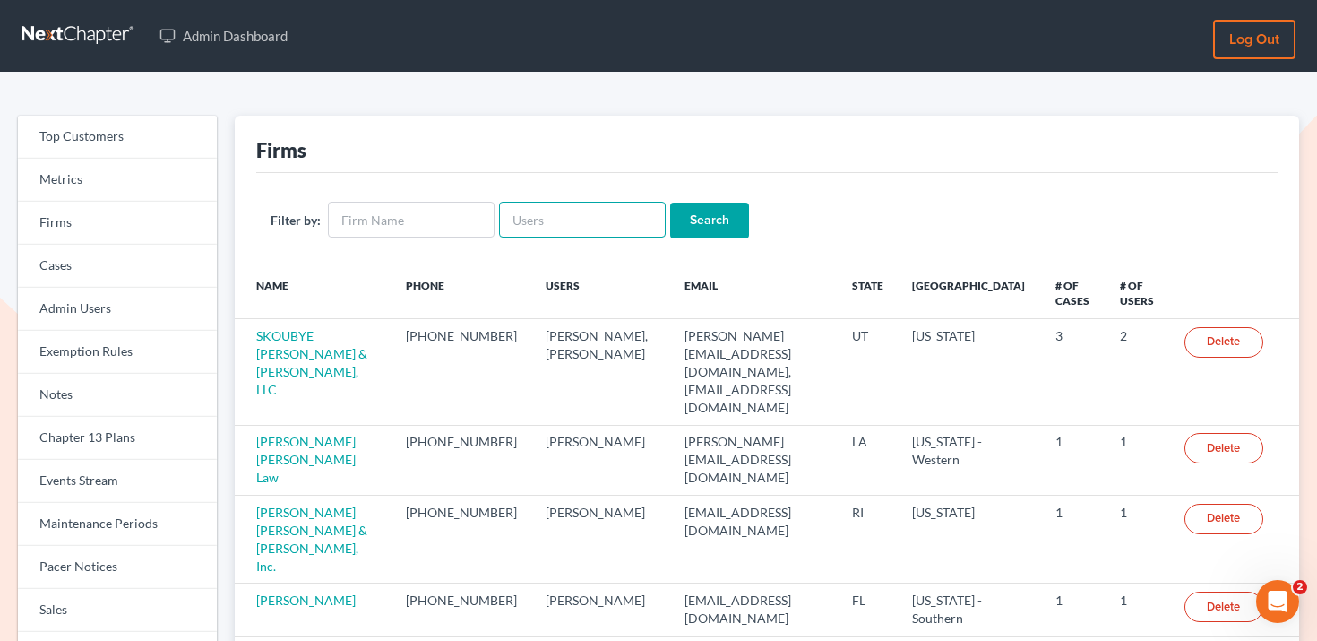
click at [539, 214] on input "text" at bounding box center [582, 220] width 167 height 36
paste input "eianetti@ianetti.legal"
type input "eianetti@ianetti.legal"
click at [717, 237] on input "Search" at bounding box center [709, 220] width 79 height 36
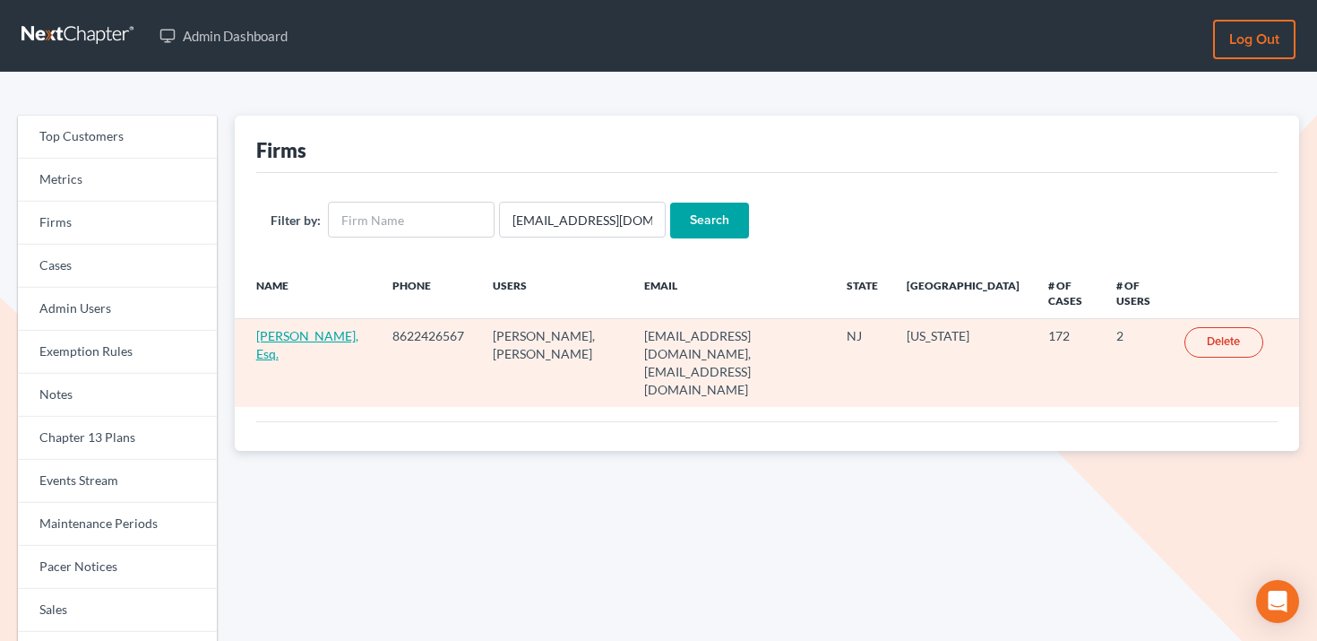
click at [269, 339] on link "Ernest G. Ianetti, Esq." at bounding box center [307, 344] width 102 height 33
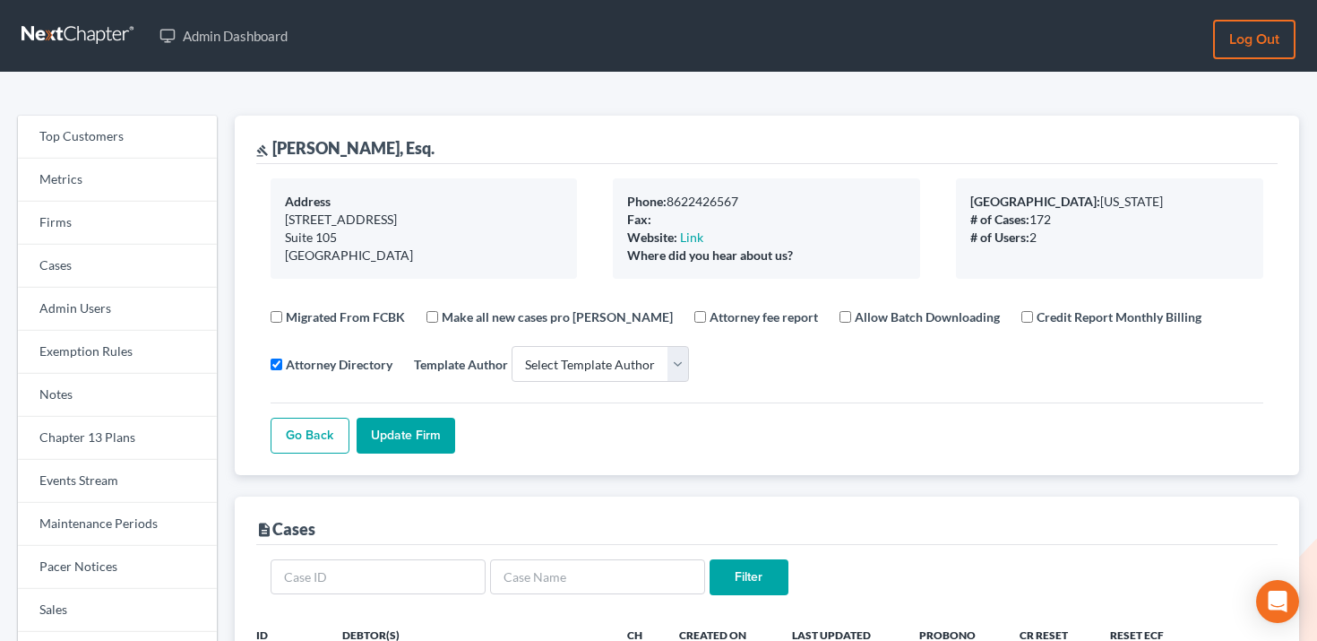
select select
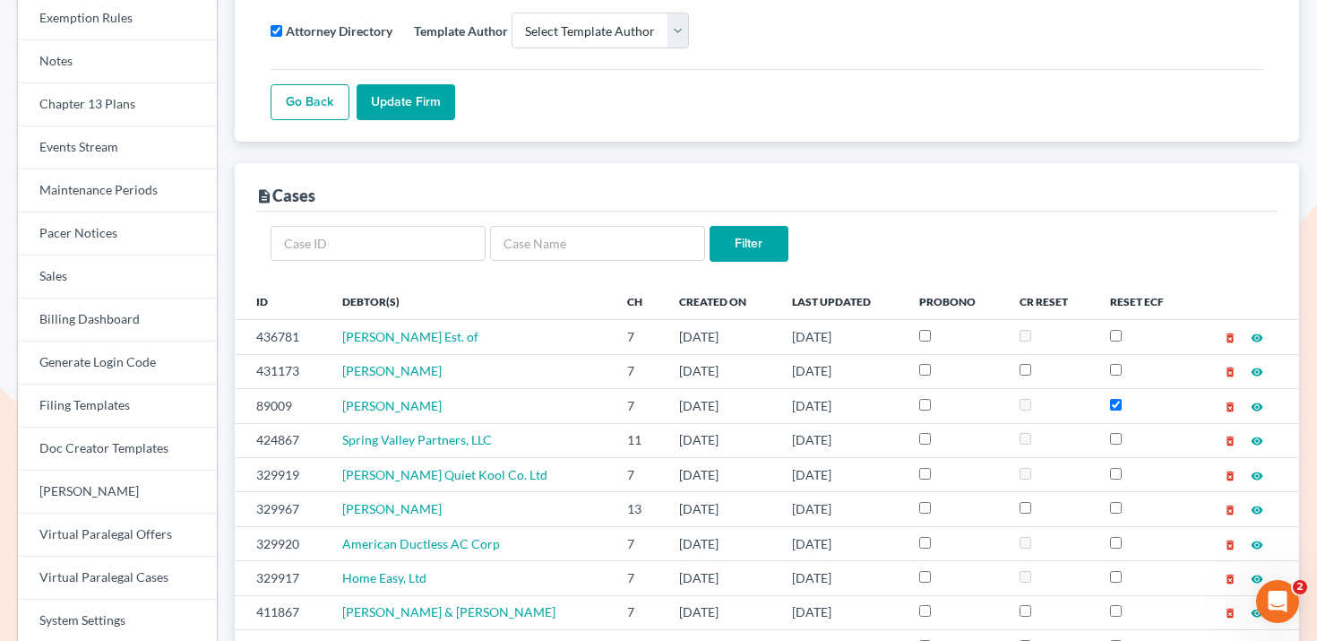
scroll to position [349, 0]
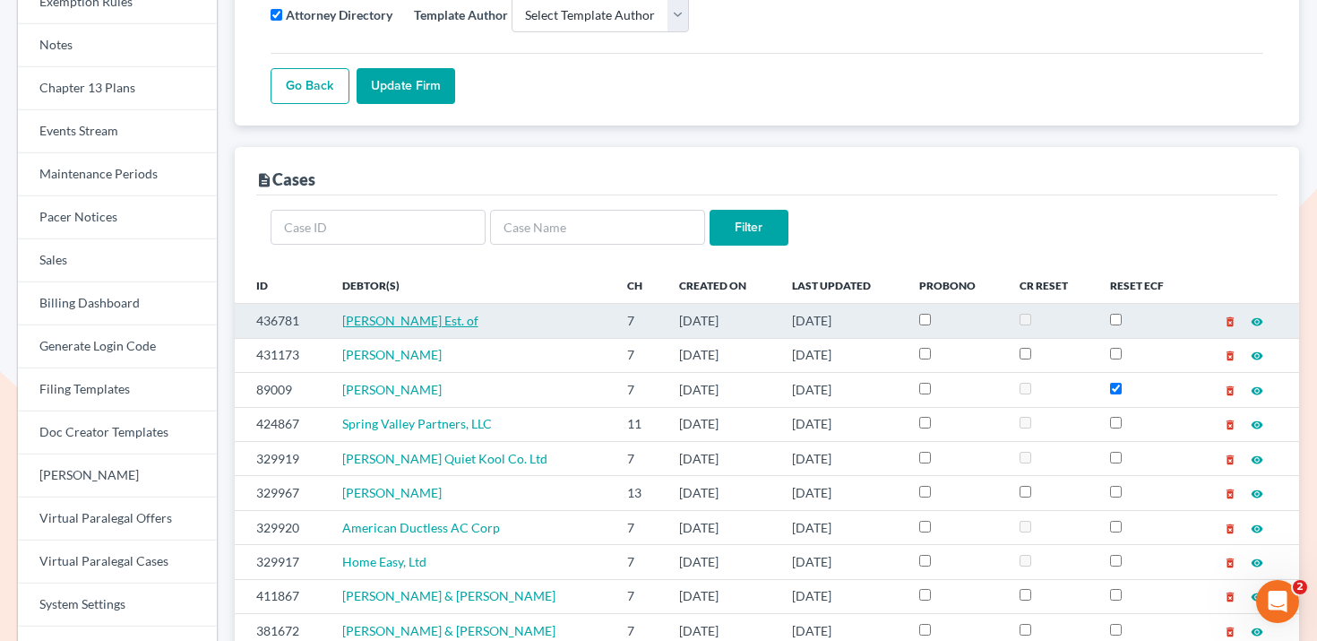
drag, startPoint x: 511, startPoint y: 331, endPoint x: 337, endPoint y: 319, distance: 174.2
click at [337, 319] on td "[PERSON_NAME] Est. of" at bounding box center [471, 321] width 286 height 34
copy span "[PERSON_NAME] Est. of"
click at [283, 313] on td "436781" at bounding box center [281, 321] width 93 height 34
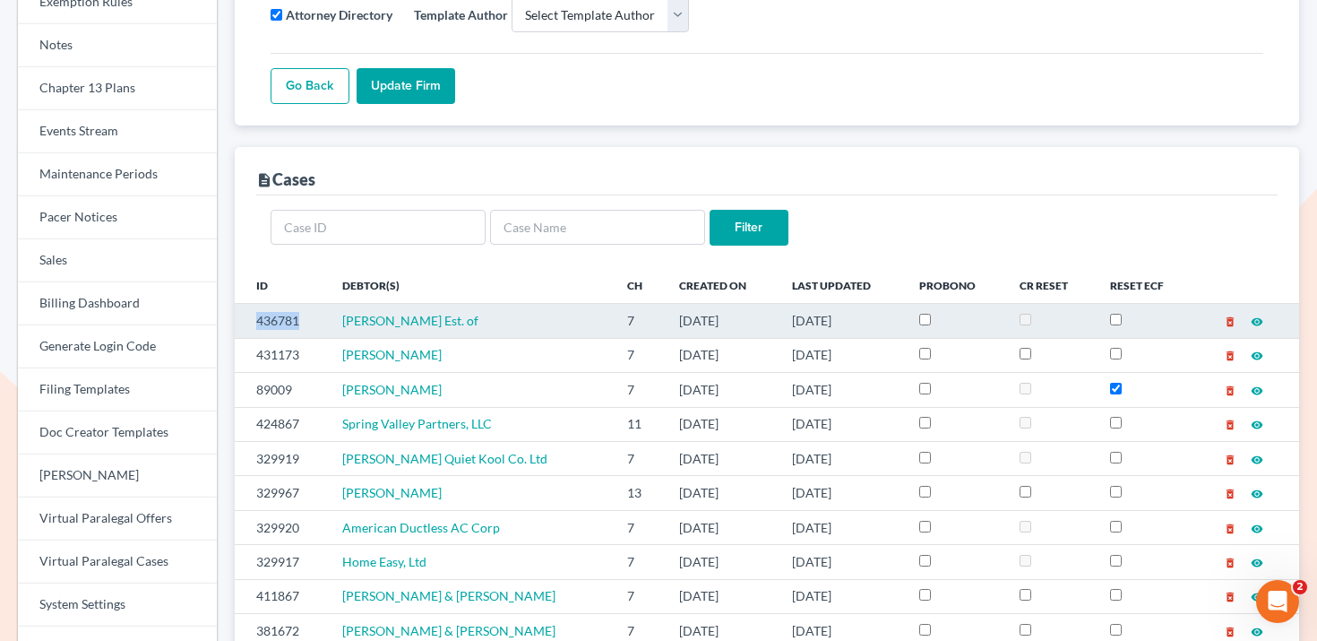
copy td "436781"
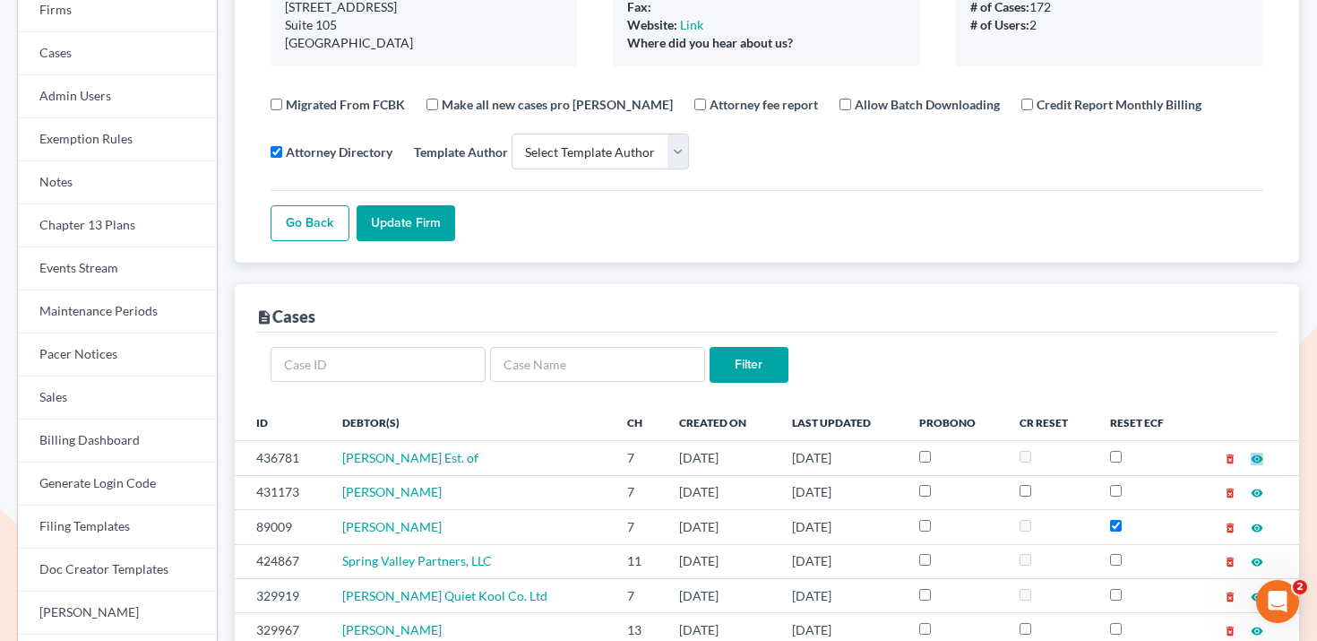
scroll to position [0, 0]
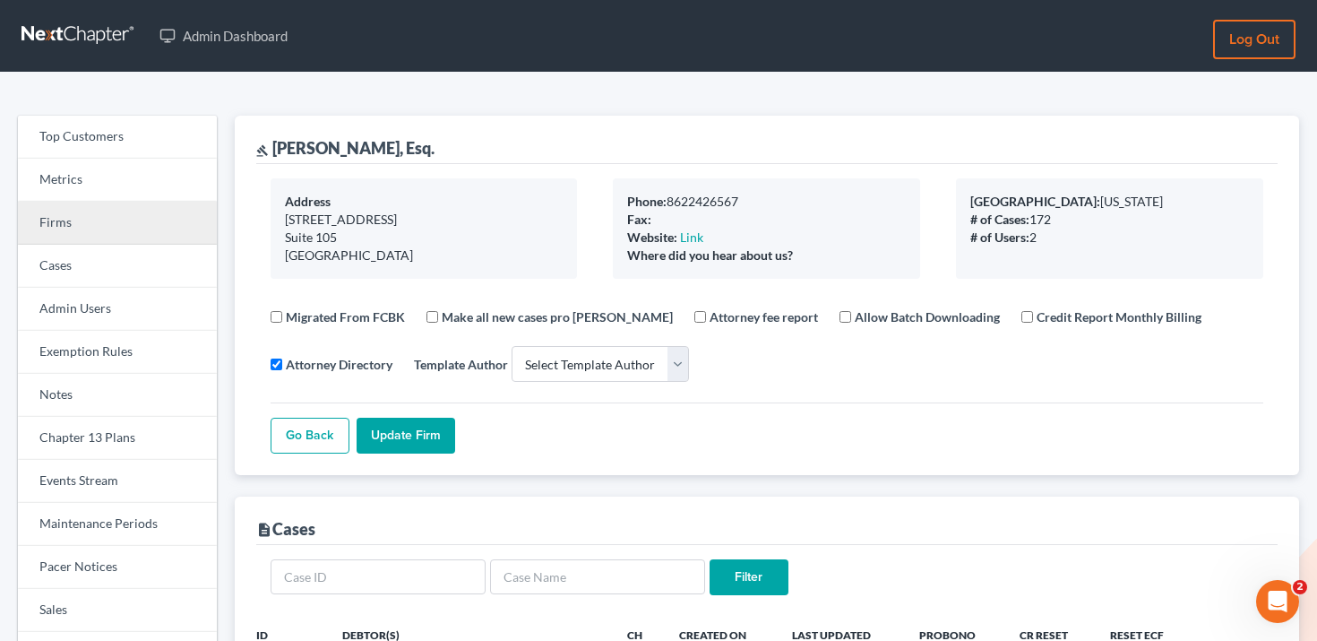
click at [103, 234] on link "Firms" at bounding box center [117, 223] width 199 height 43
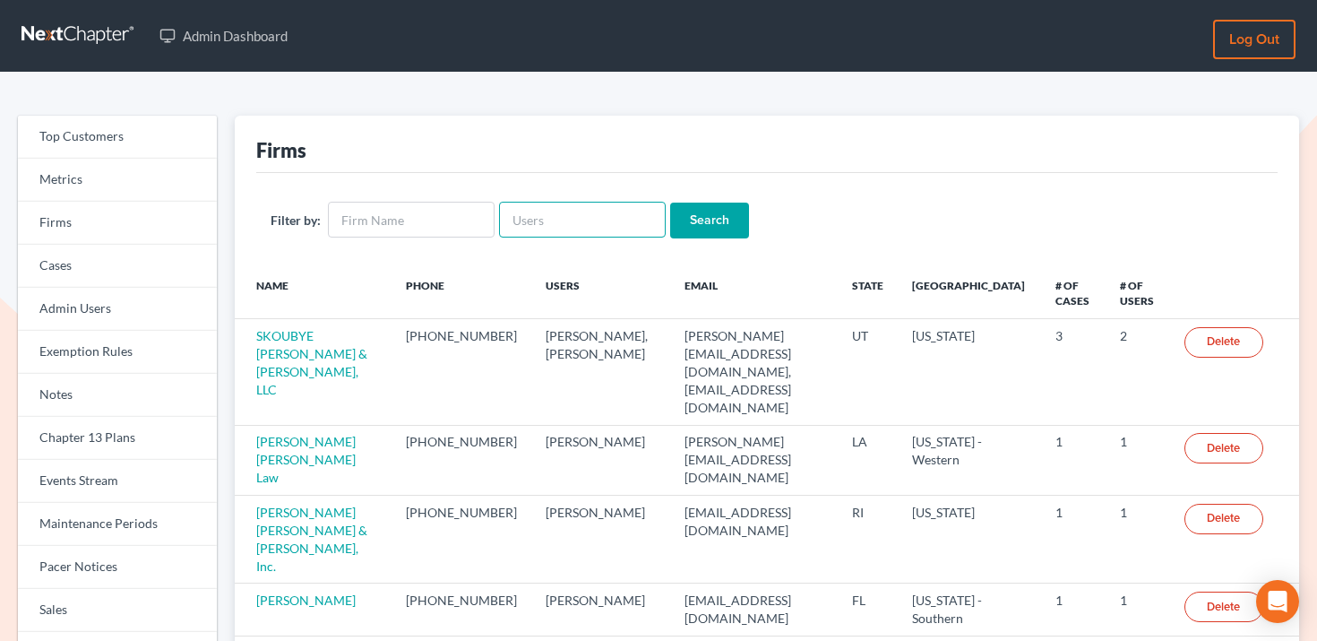
click at [528, 216] on input "text" at bounding box center [582, 220] width 167 height 36
paste input "[EMAIL_ADDRESS][DOMAIN_NAME]"
type input "[EMAIL_ADDRESS][DOMAIN_NAME]"
click at [680, 221] on input "Search" at bounding box center [709, 220] width 79 height 36
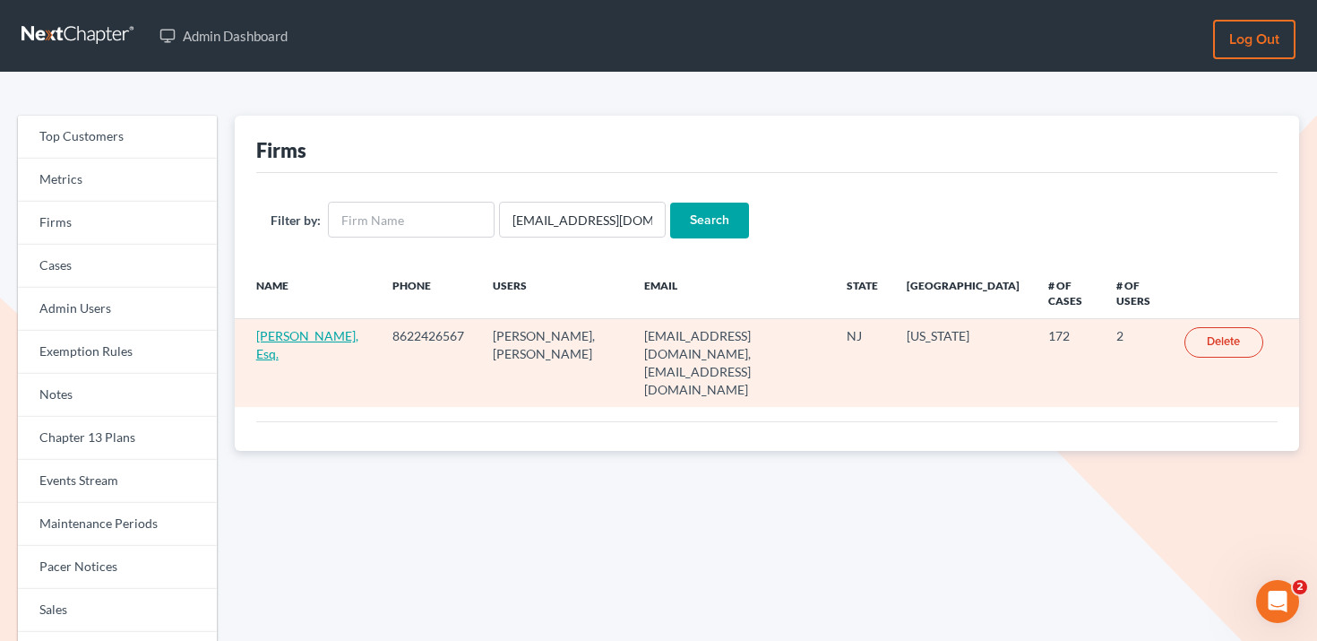
click at [308, 336] on link "[PERSON_NAME], Esq." at bounding box center [307, 344] width 102 height 33
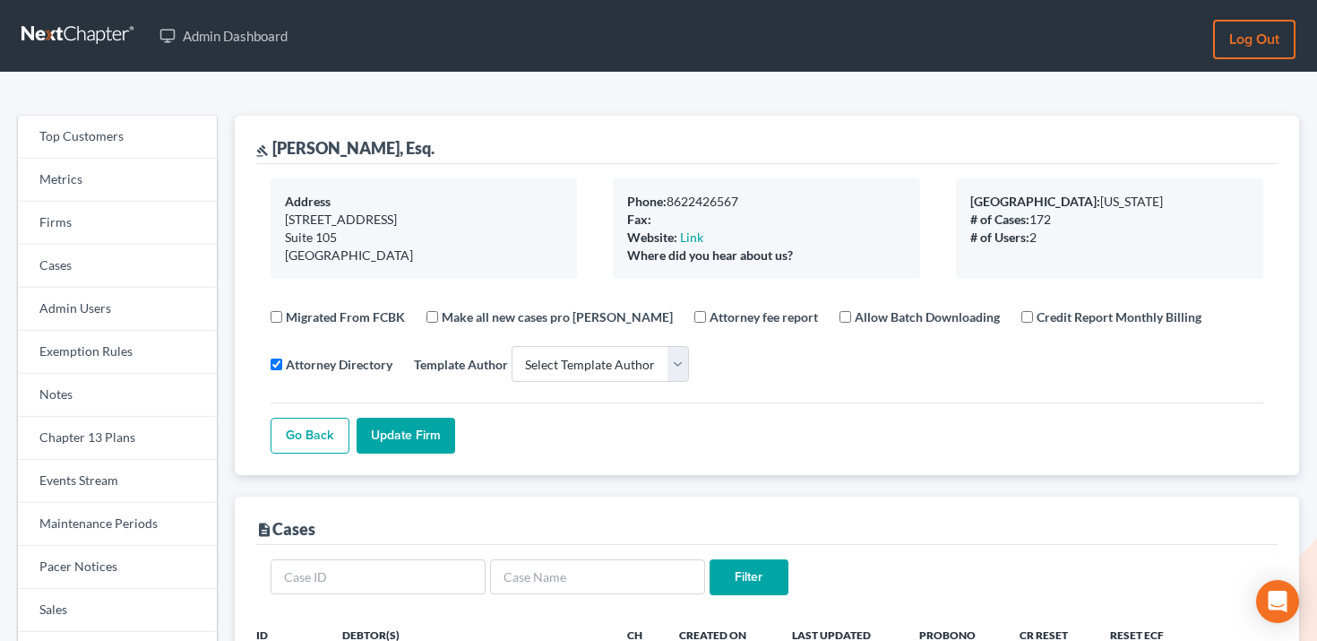
select select
click at [96, 483] on link "Events Stream" at bounding box center [117, 481] width 199 height 43
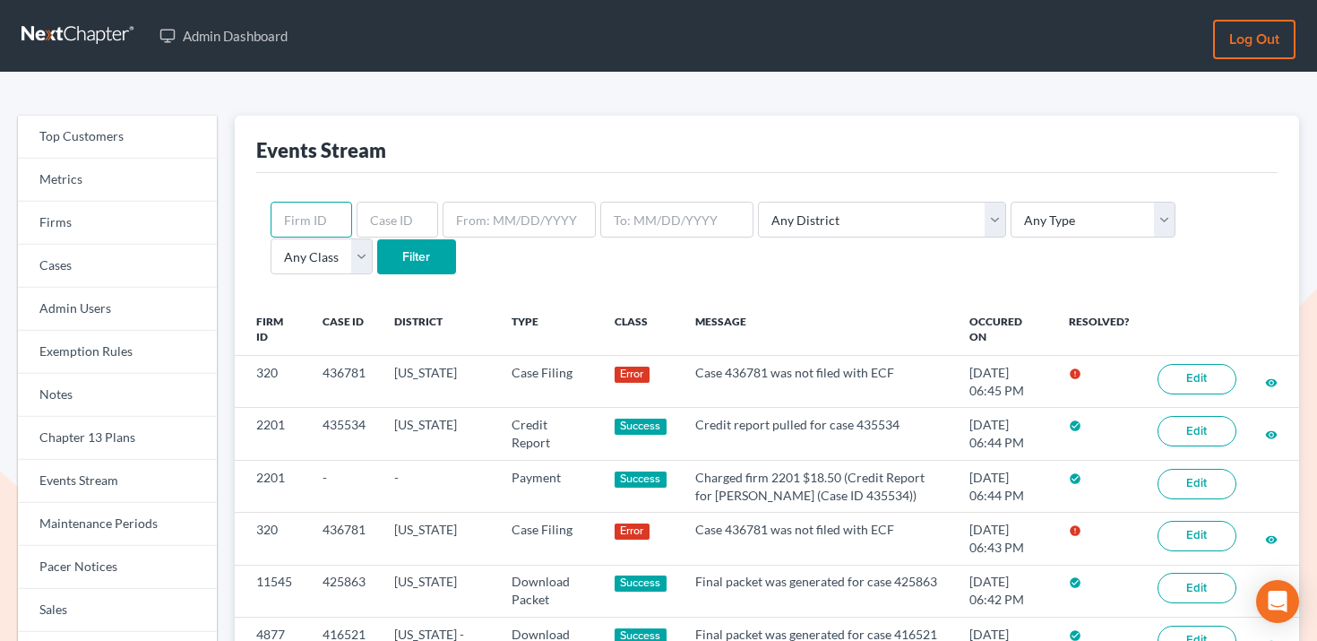
click at [321, 223] on input "text" at bounding box center [312, 220] width 82 height 36
paste input "320"
type input "320"
click at [377, 261] on input "Filter" at bounding box center [416, 257] width 79 height 36
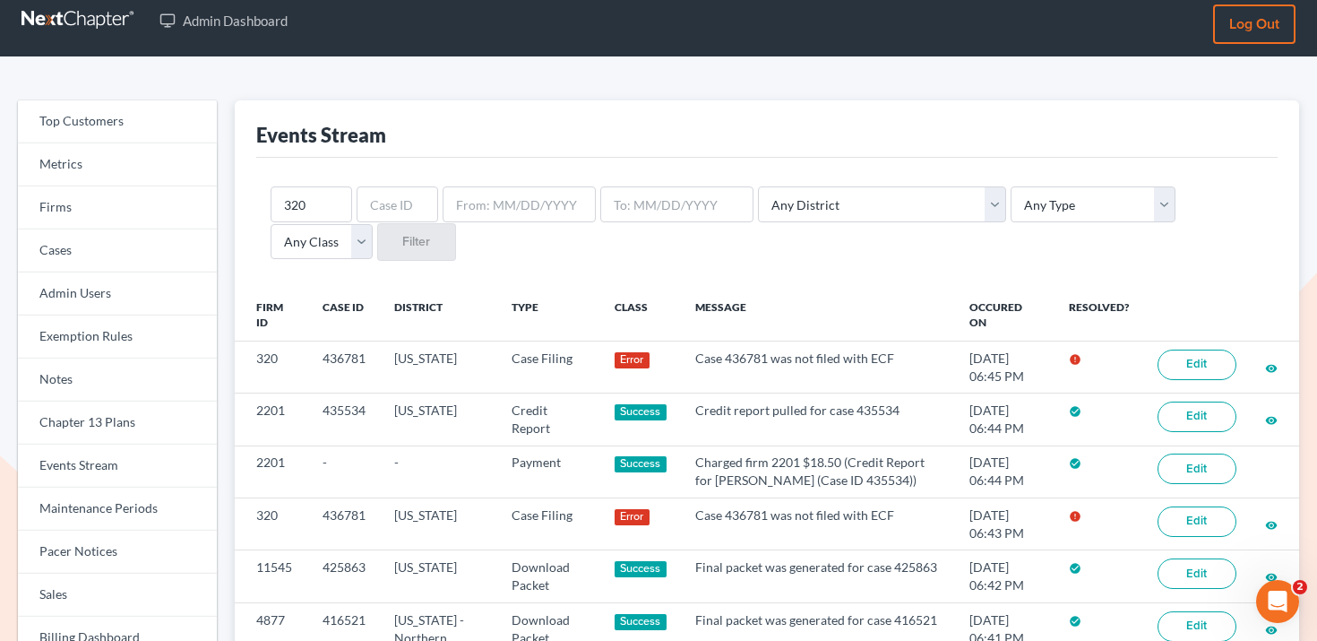
scroll to position [4, 0]
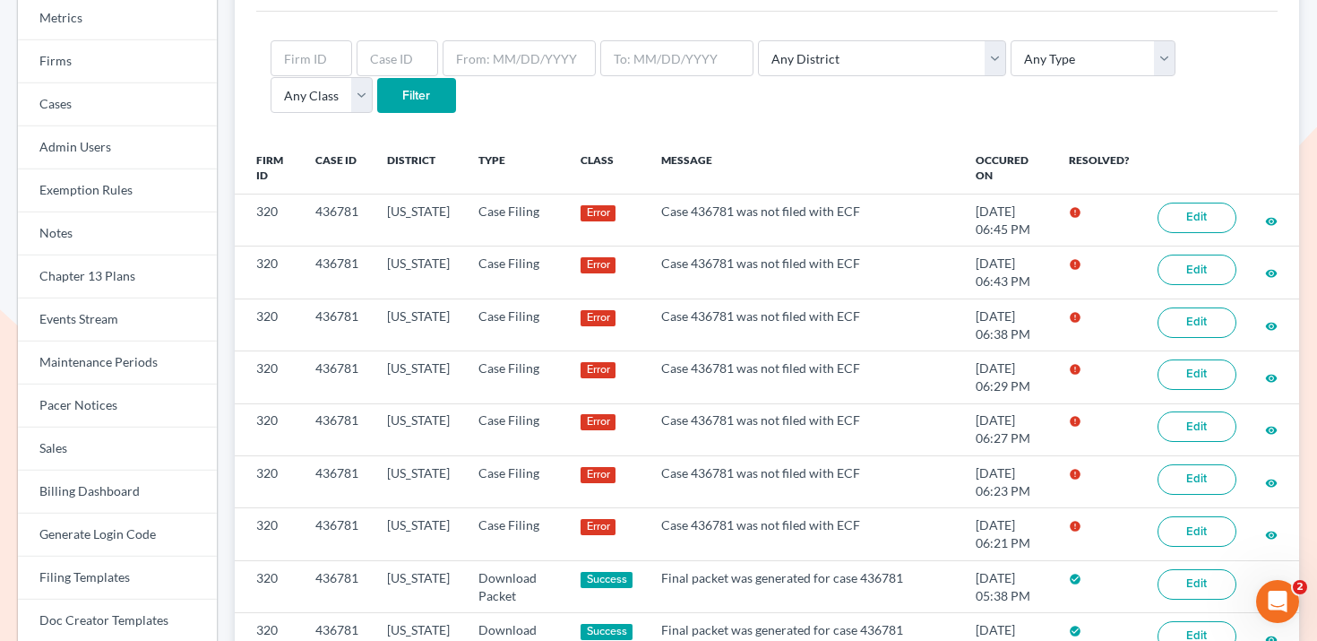
scroll to position [168, 0]
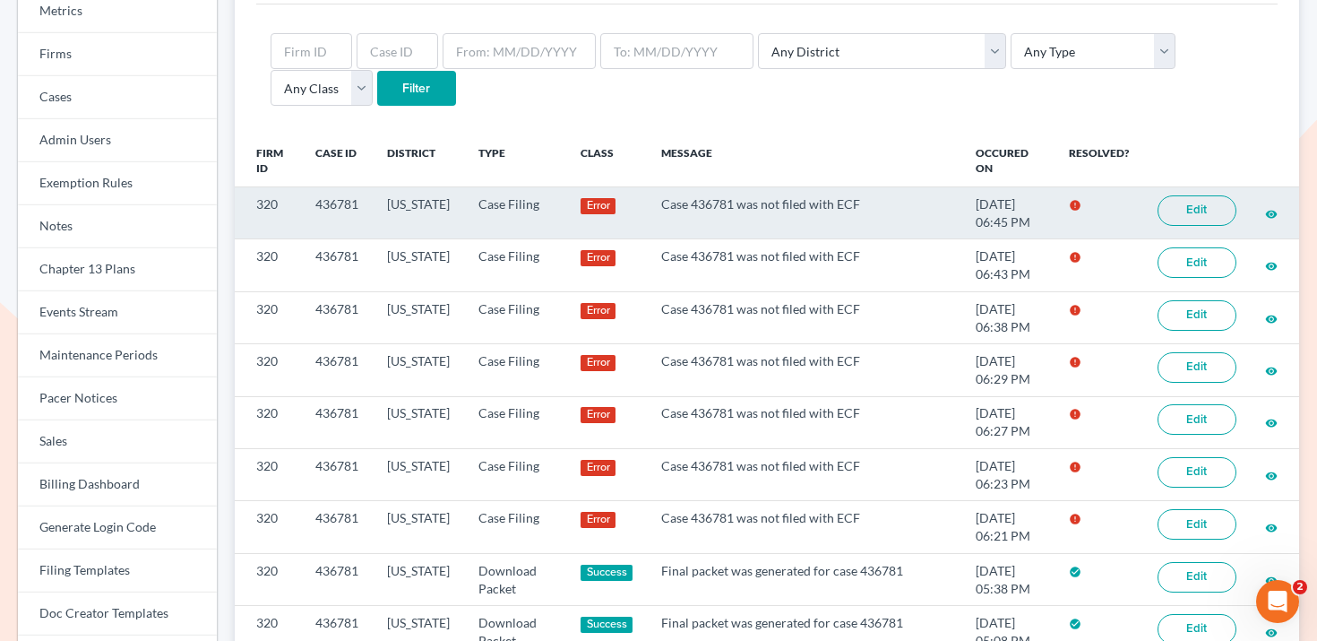
click at [1196, 210] on link "Edit" at bounding box center [1197, 210] width 79 height 30
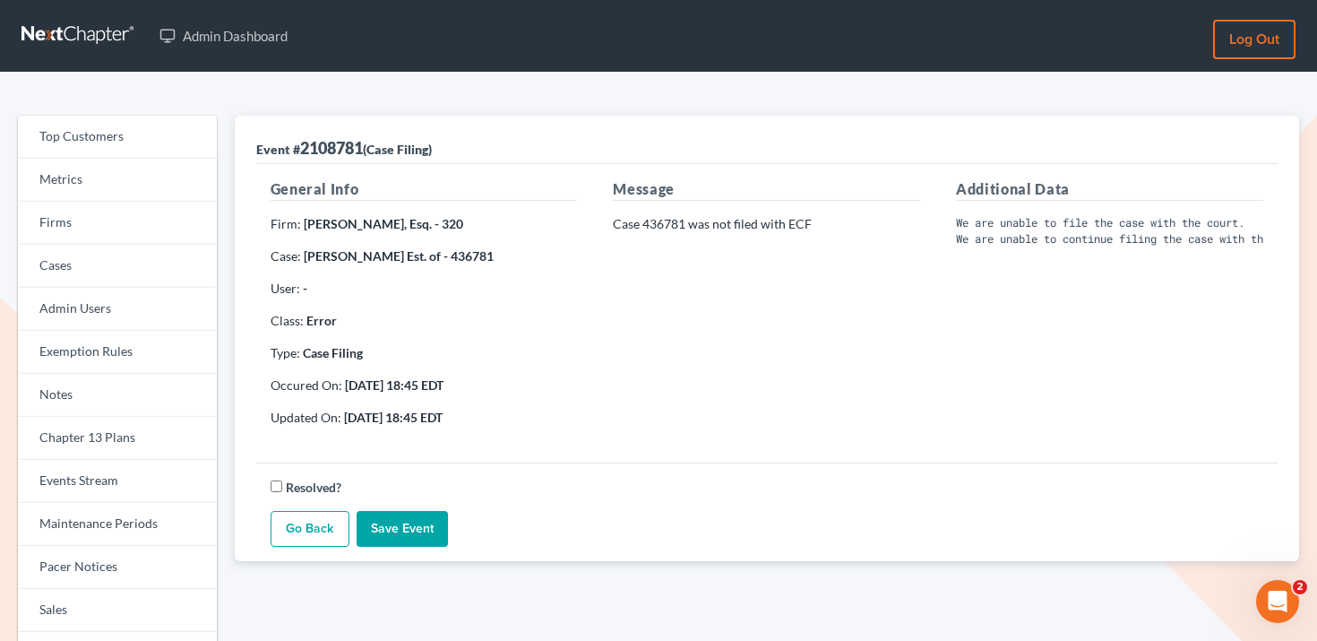
click at [307, 531] on link "Go Back" at bounding box center [310, 529] width 79 height 36
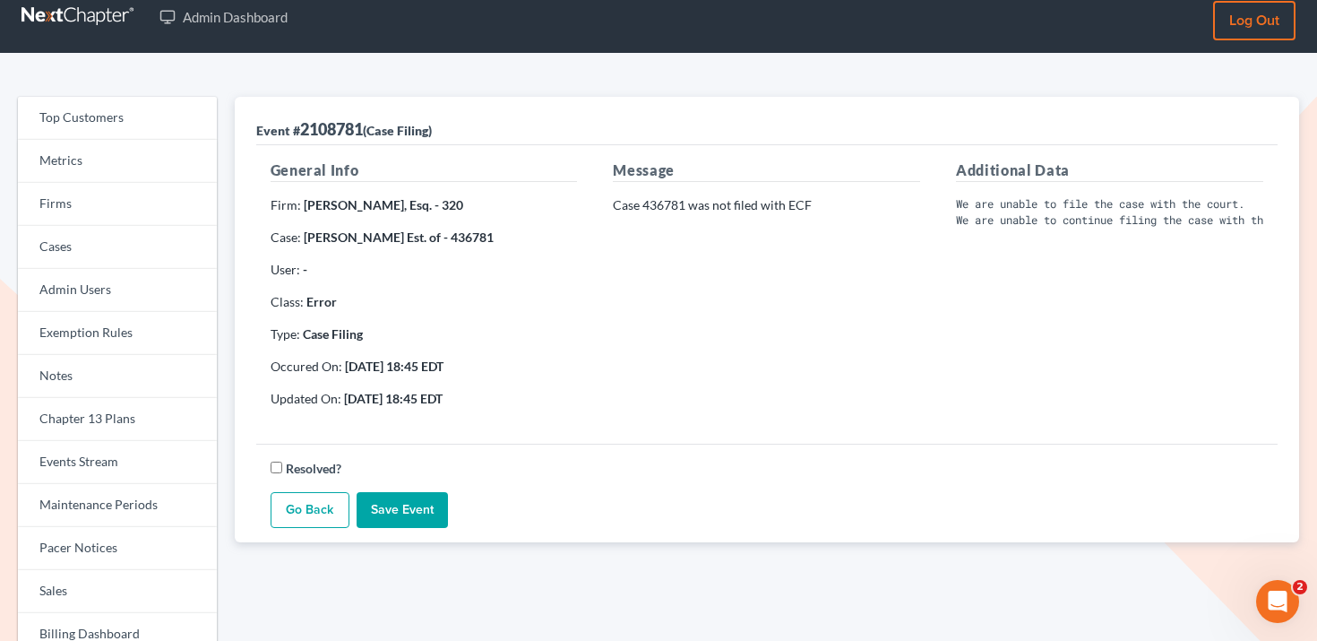
scroll to position [1, 0]
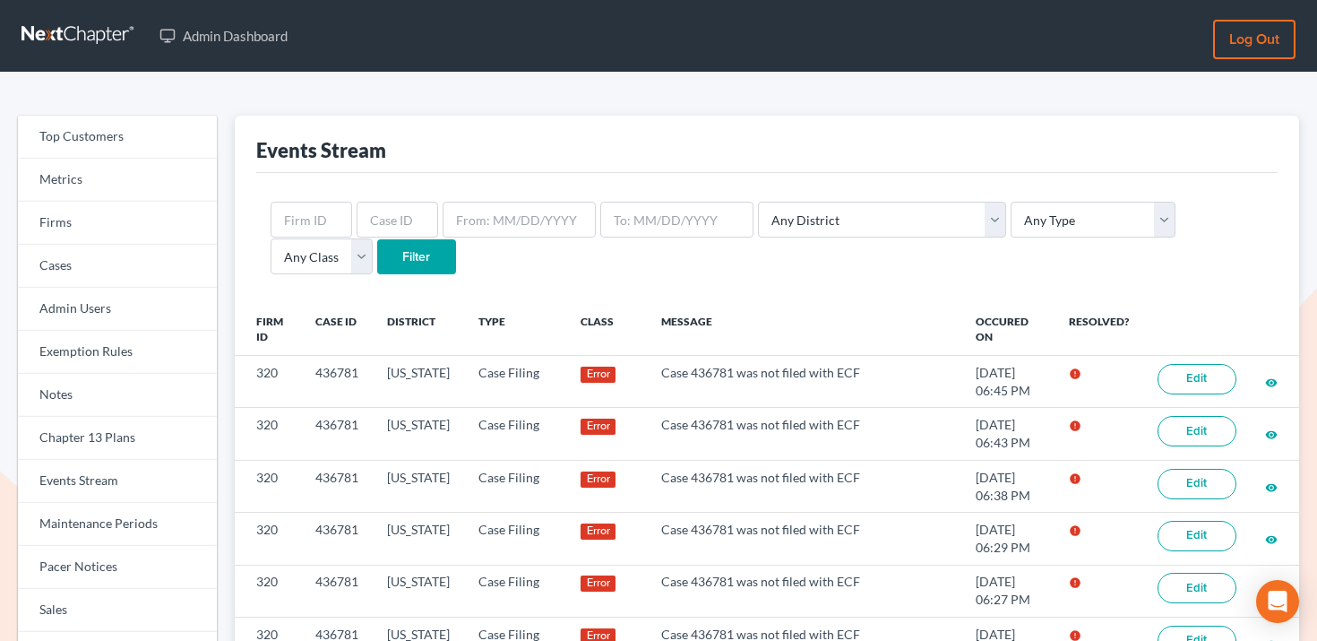
scroll to position [168, 0]
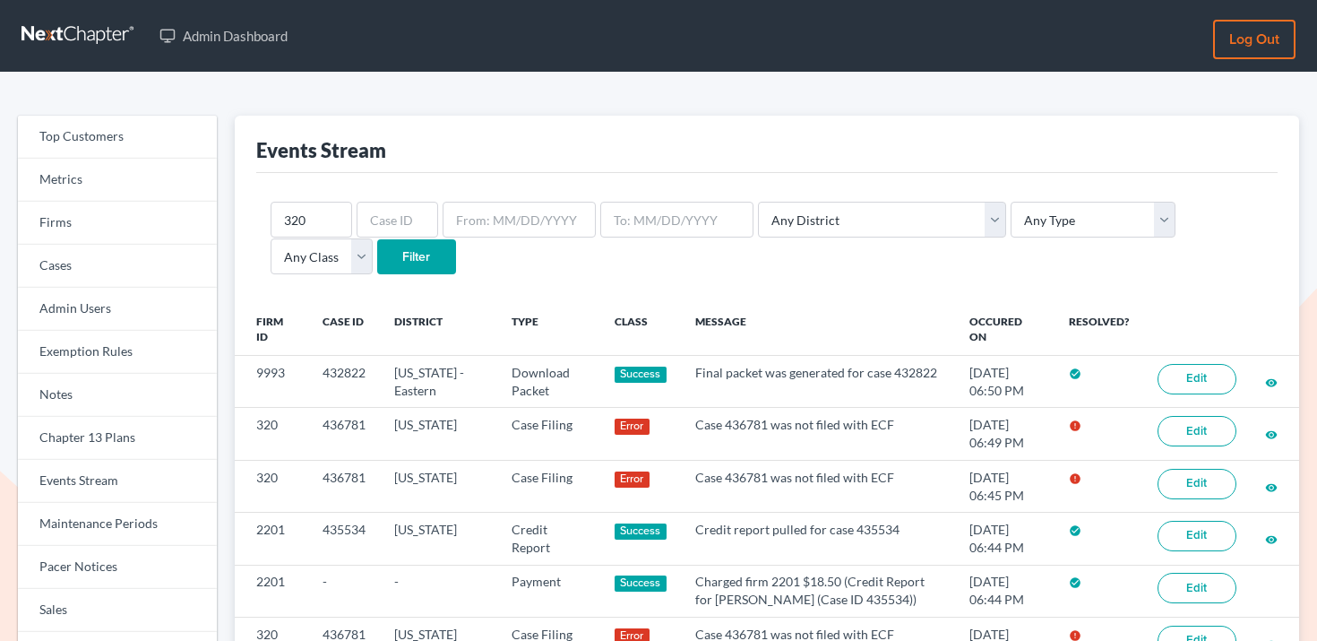
scroll to position [3, 0]
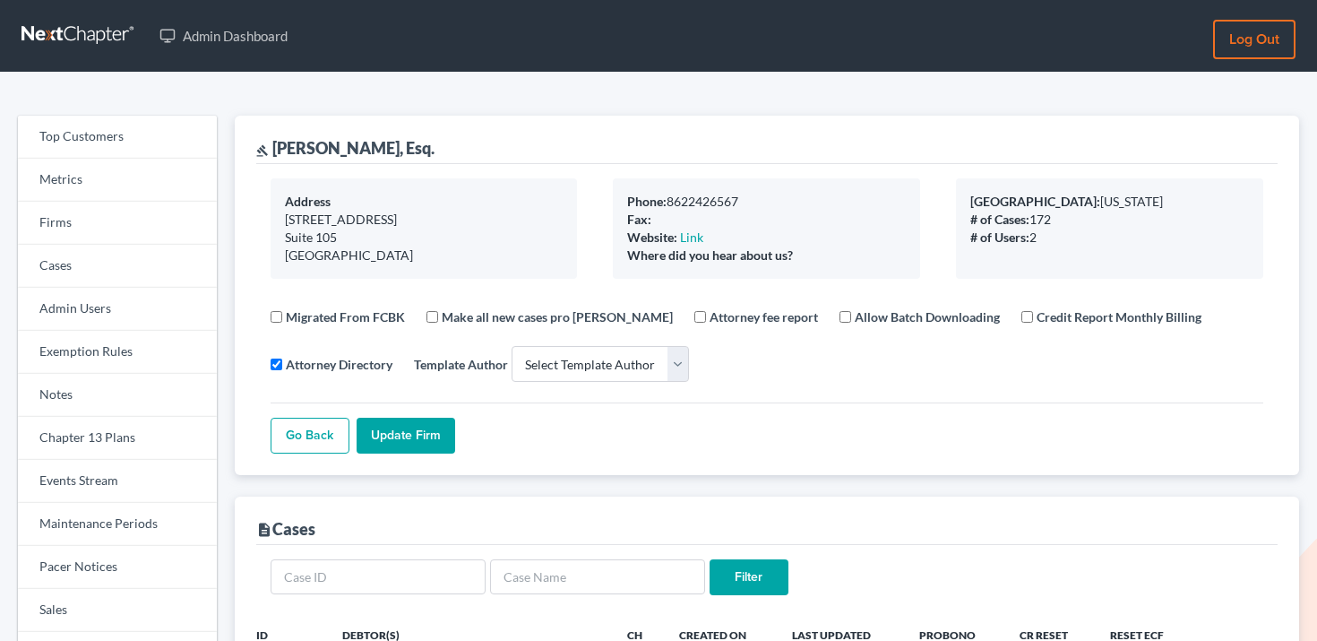
select select
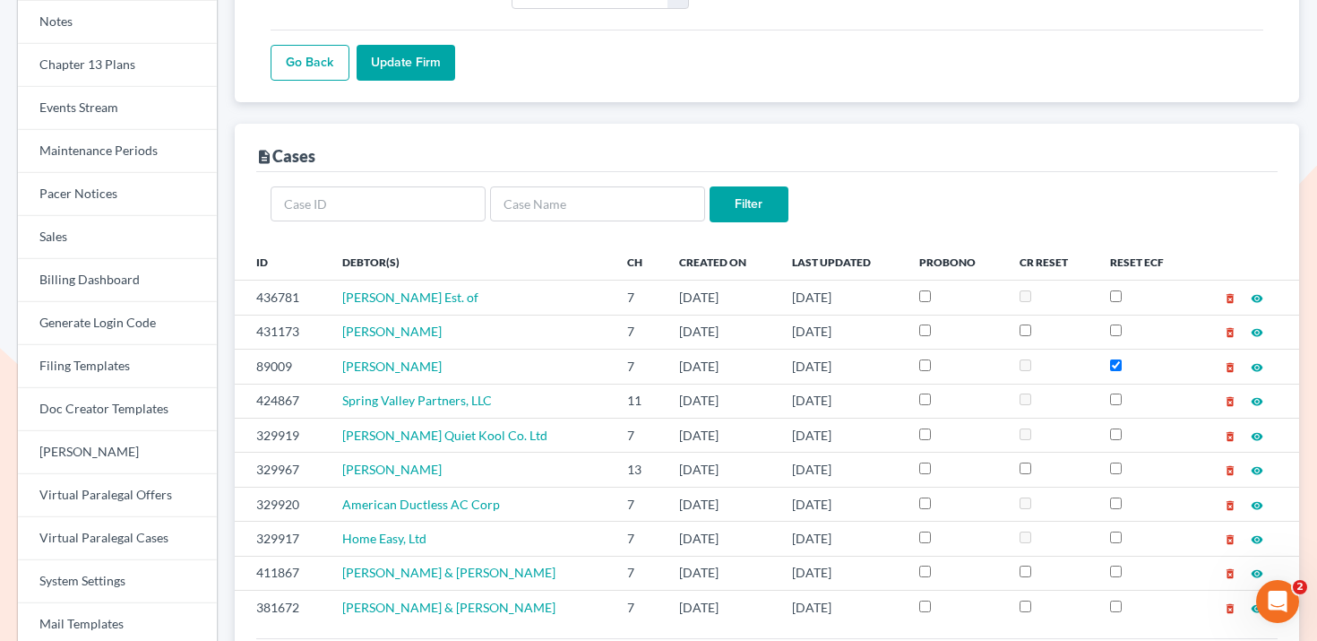
scroll to position [377, 0]
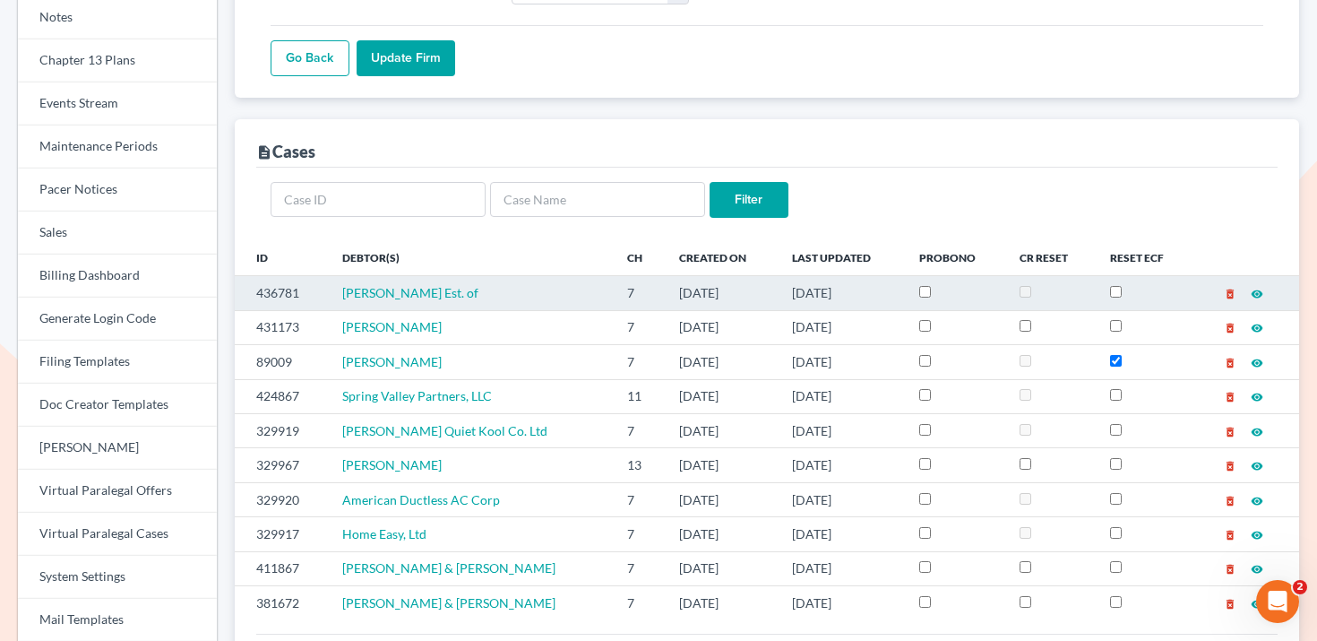
click at [283, 292] on td "436781" at bounding box center [281, 293] width 93 height 34
copy td "436781"
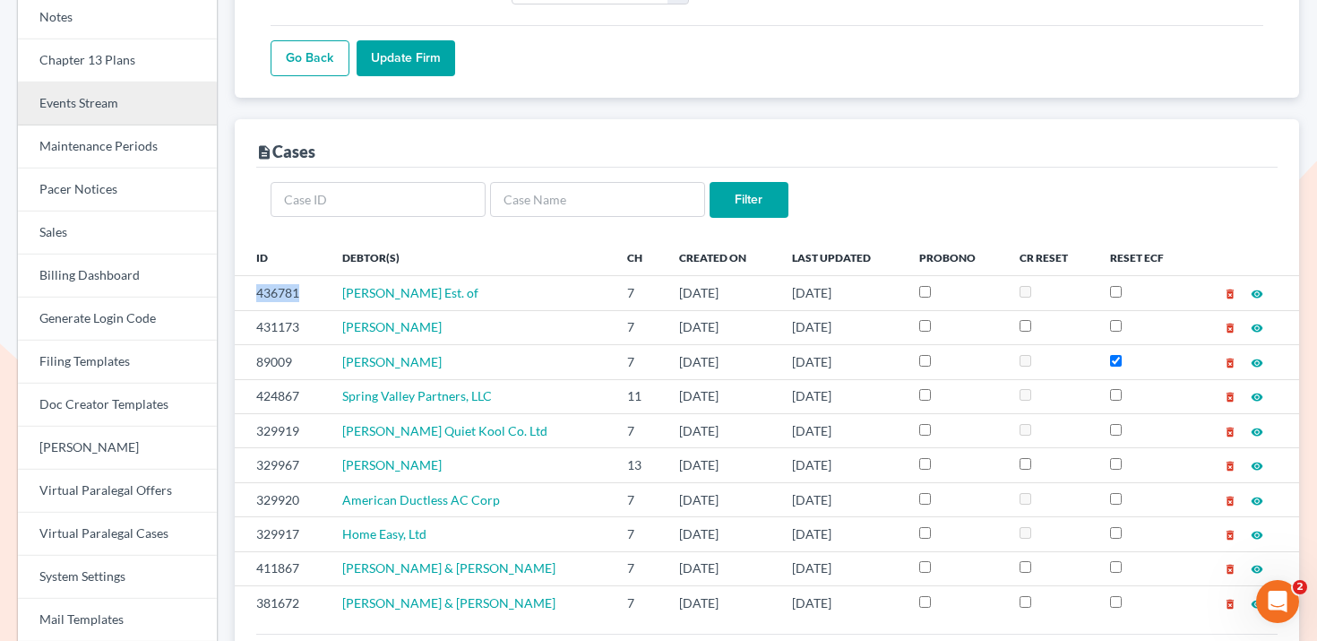
click at [129, 111] on link "Events Stream" at bounding box center [117, 103] width 199 height 43
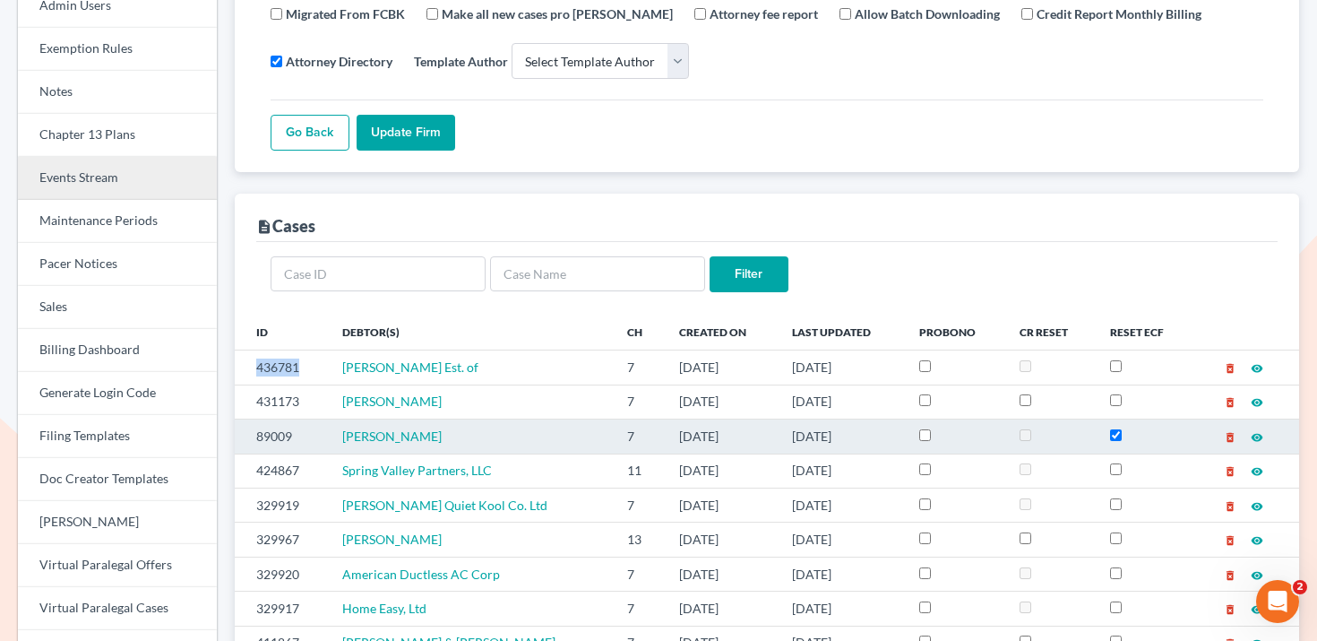
scroll to position [202, 0]
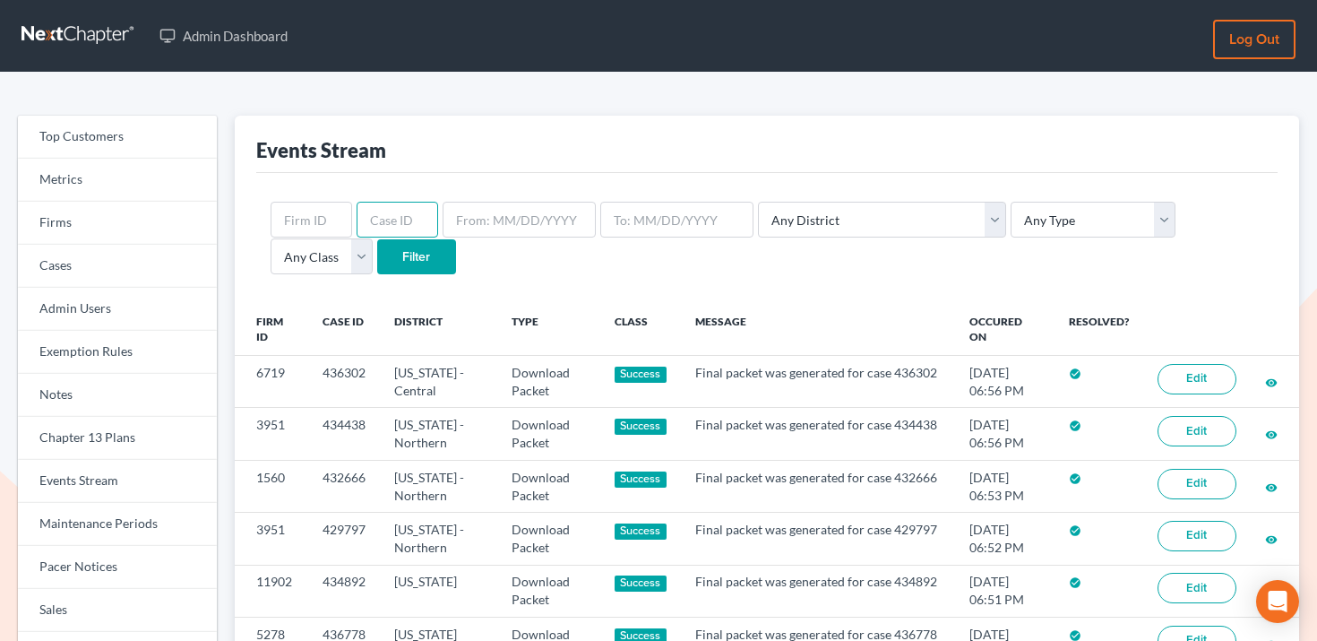
click at [398, 216] on input "text" at bounding box center [398, 220] width 82 height 36
paste input "436781"
type input "436781"
click at [377, 254] on input "Filter" at bounding box center [416, 257] width 79 height 36
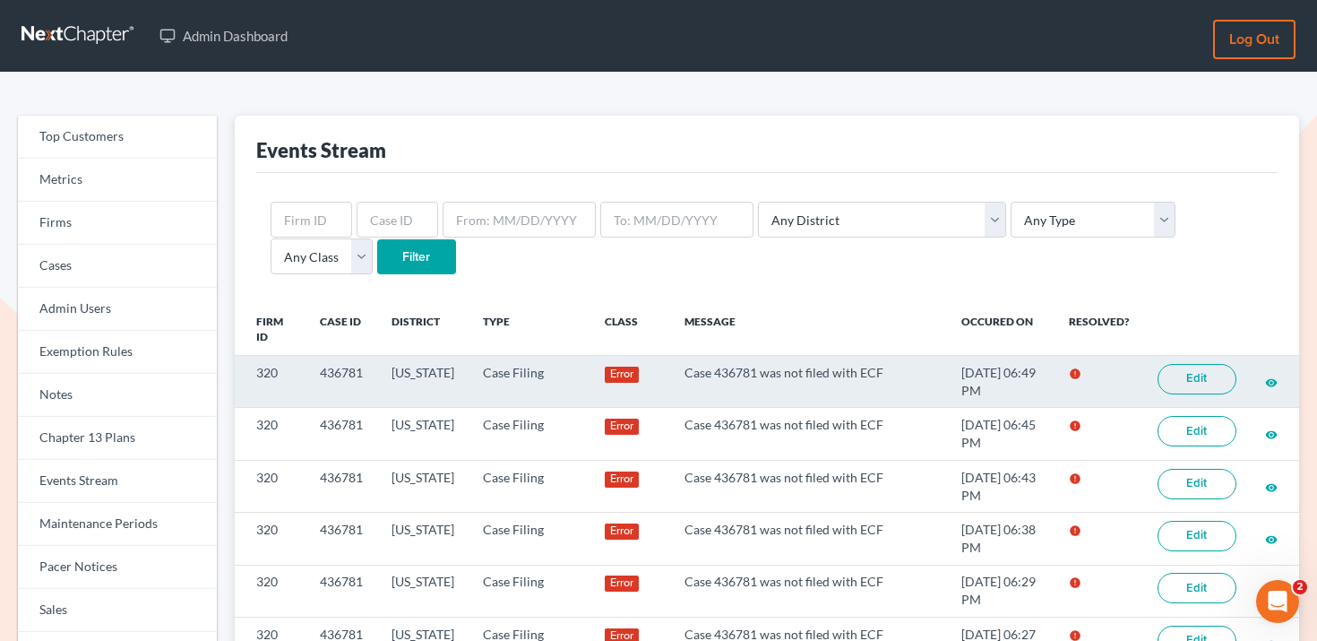
click at [338, 377] on td "436781" at bounding box center [342, 382] width 72 height 52
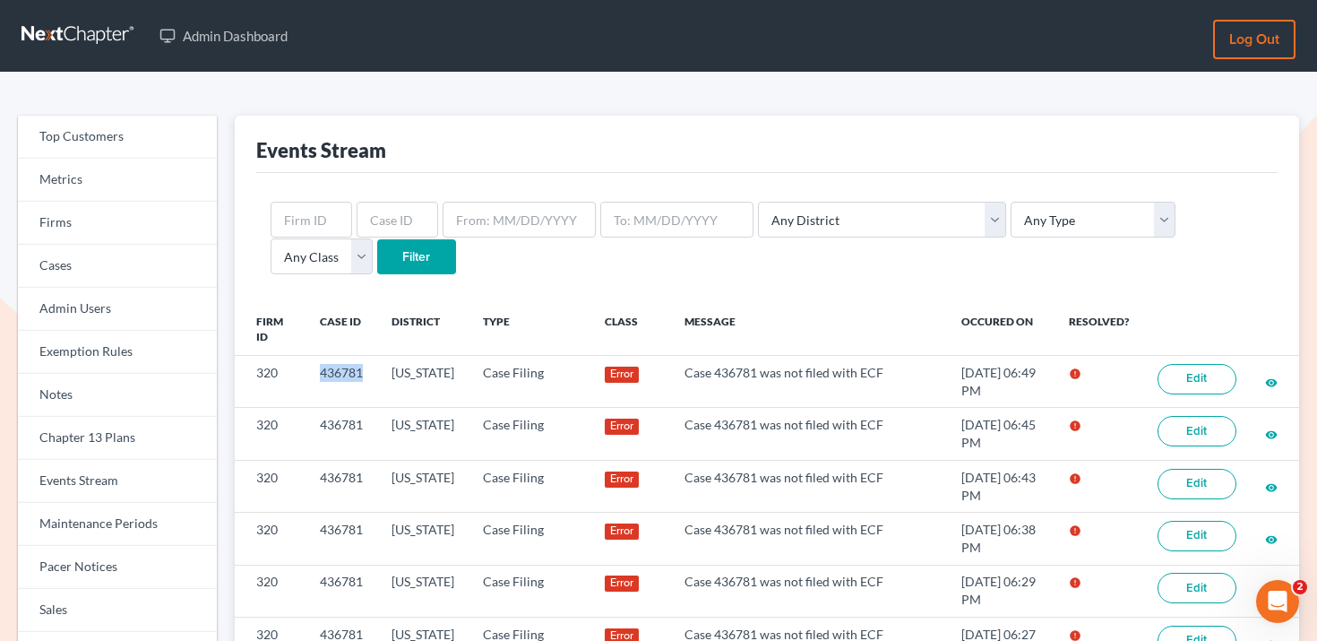
copy td "436781"
click at [401, 216] on input "text" at bounding box center [398, 220] width 82 height 36
paste input "436781"
type input "436781"
click at [377, 257] on input "Filter" at bounding box center [416, 257] width 79 height 36
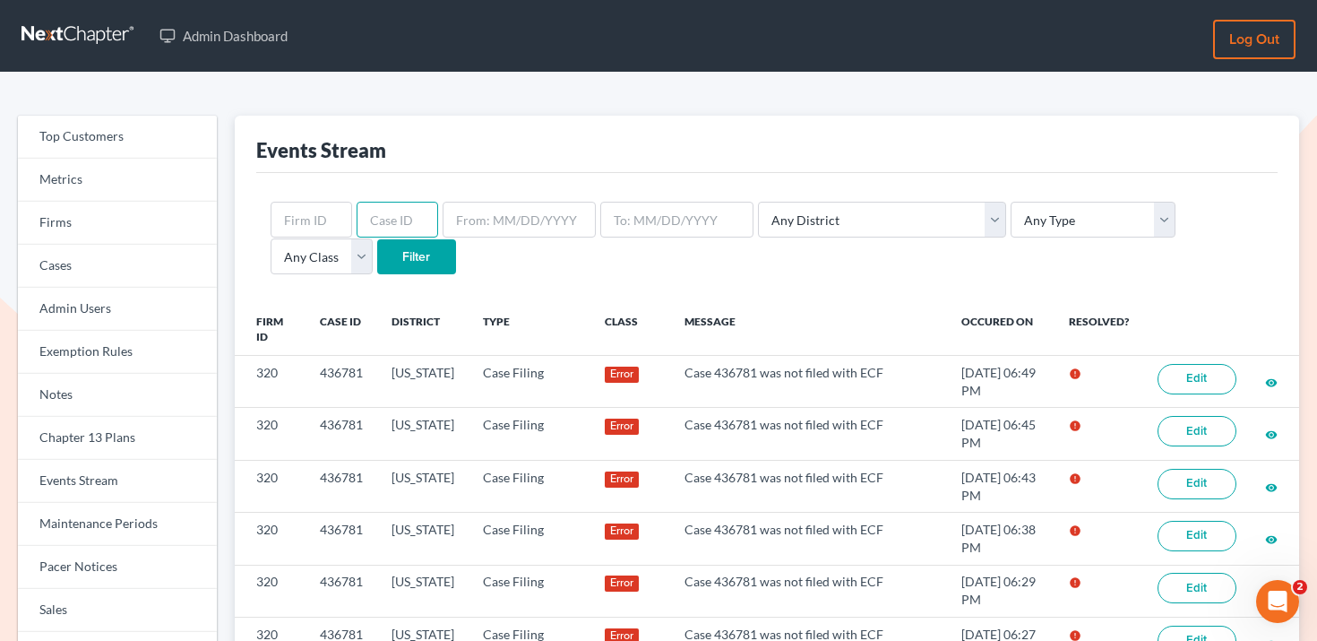
click at [376, 226] on input "text" at bounding box center [398, 220] width 82 height 36
paste input "436781"
type input "436781"
click at [377, 258] on input "Filter" at bounding box center [416, 257] width 79 height 36
click at [374, 224] on input "text" at bounding box center [398, 220] width 82 height 36
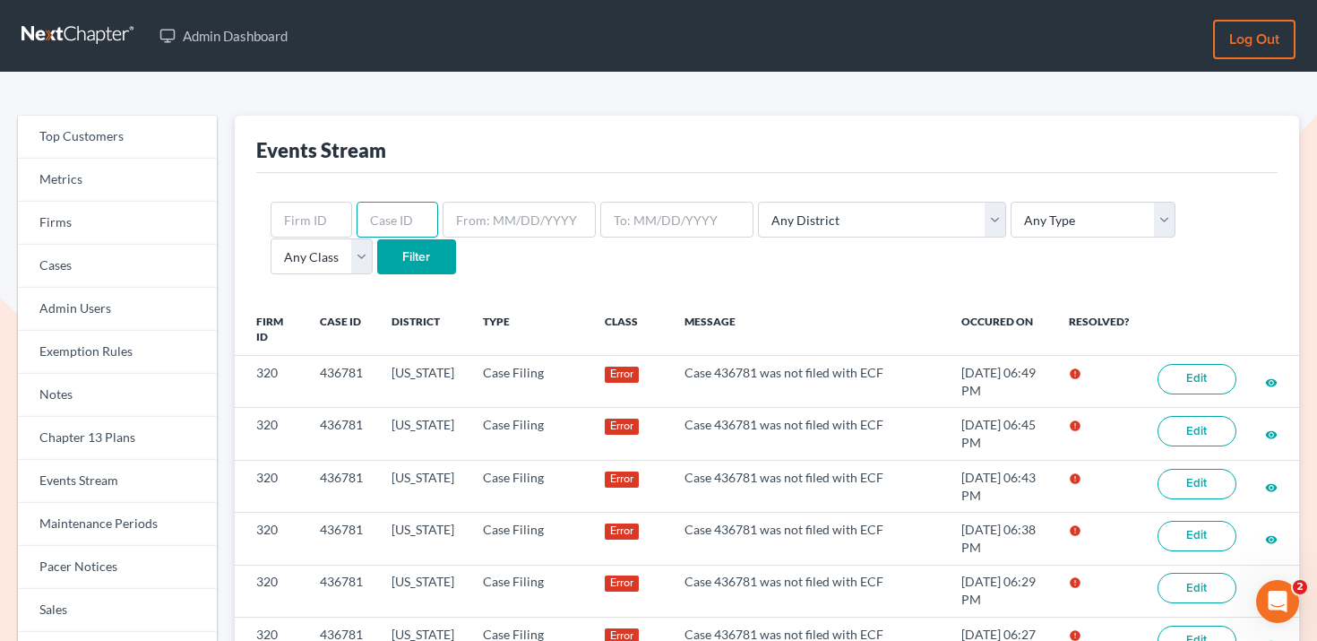
type input "v"
paste input "436781"
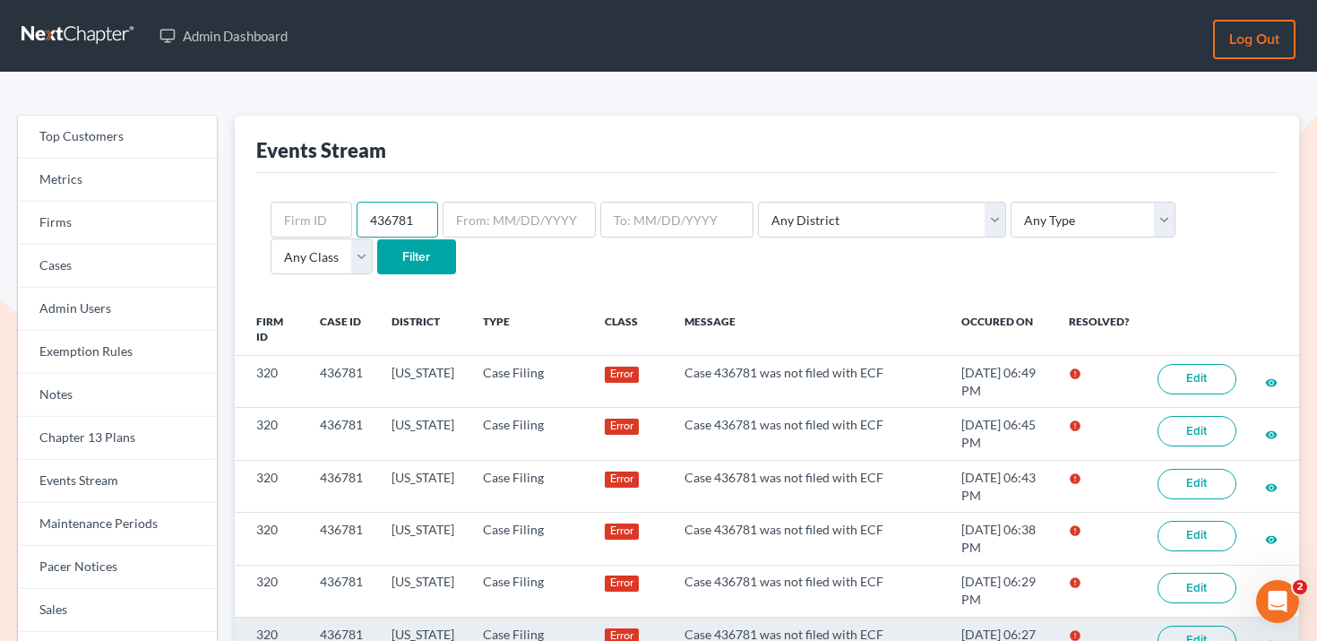
type input "436781"
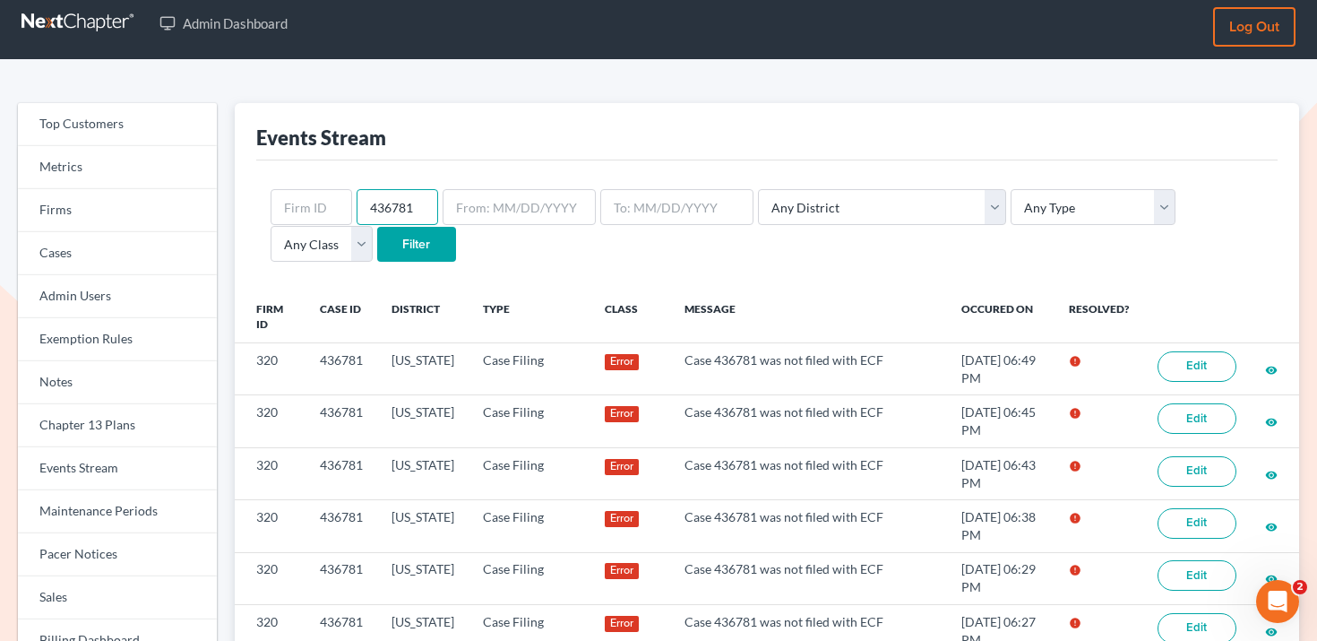
scroll to position [29, 0]
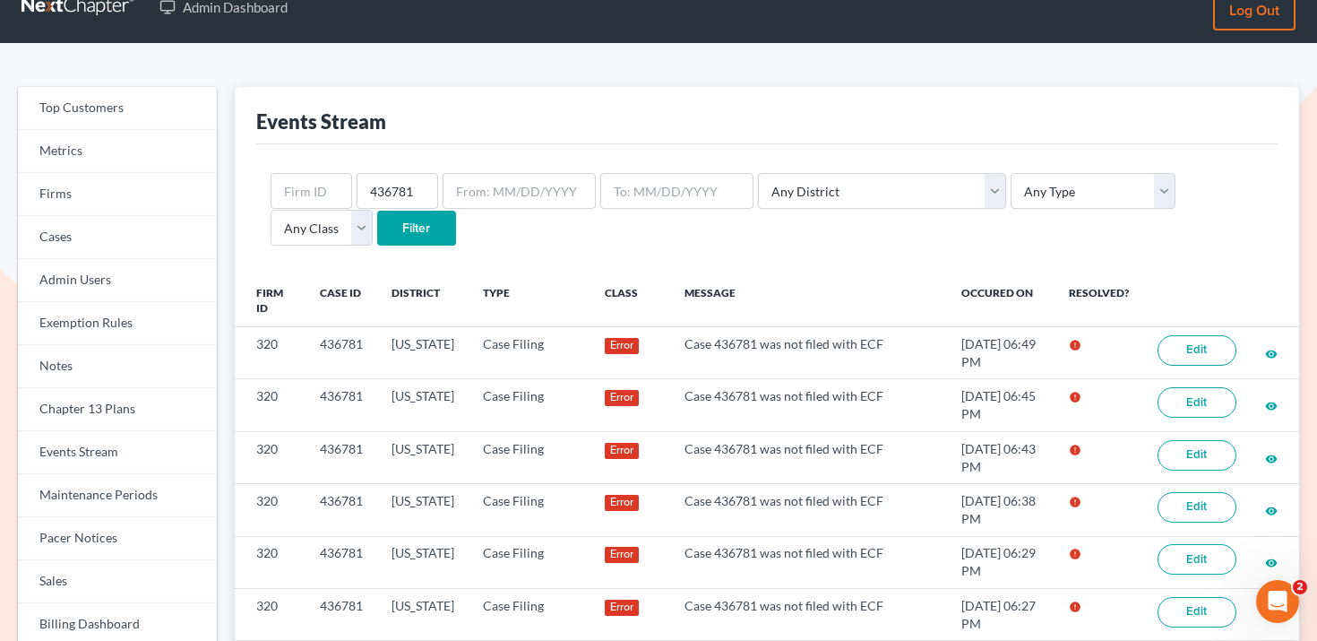
click at [377, 236] on input "Filter" at bounding box center [416, 229] width 79 height 36
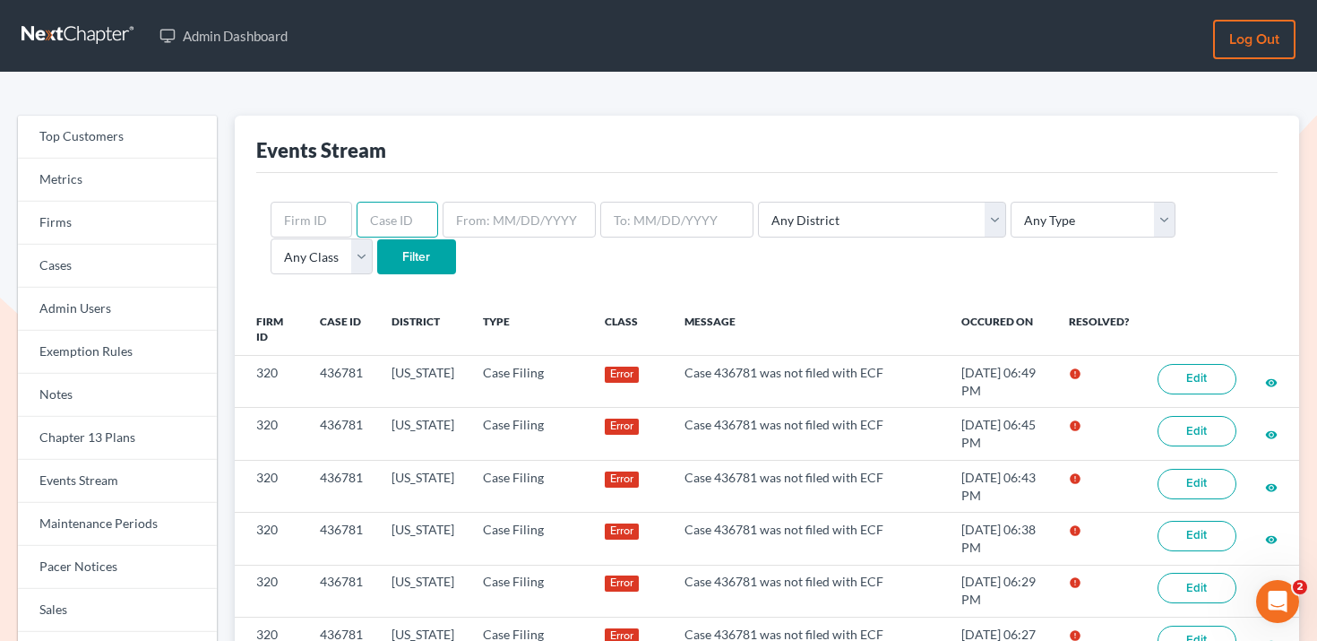
click at [371, 225] on input "text" at bounding box center [398, 220] width 82 height 36
paste input "436781"
type input "436781"
click at [377, 260] on input "Filter" at bounding box center [416, 257] width 79 height 36
click at [371, 227] on input "text" at bounding box center [398, 220] width 82 height 36
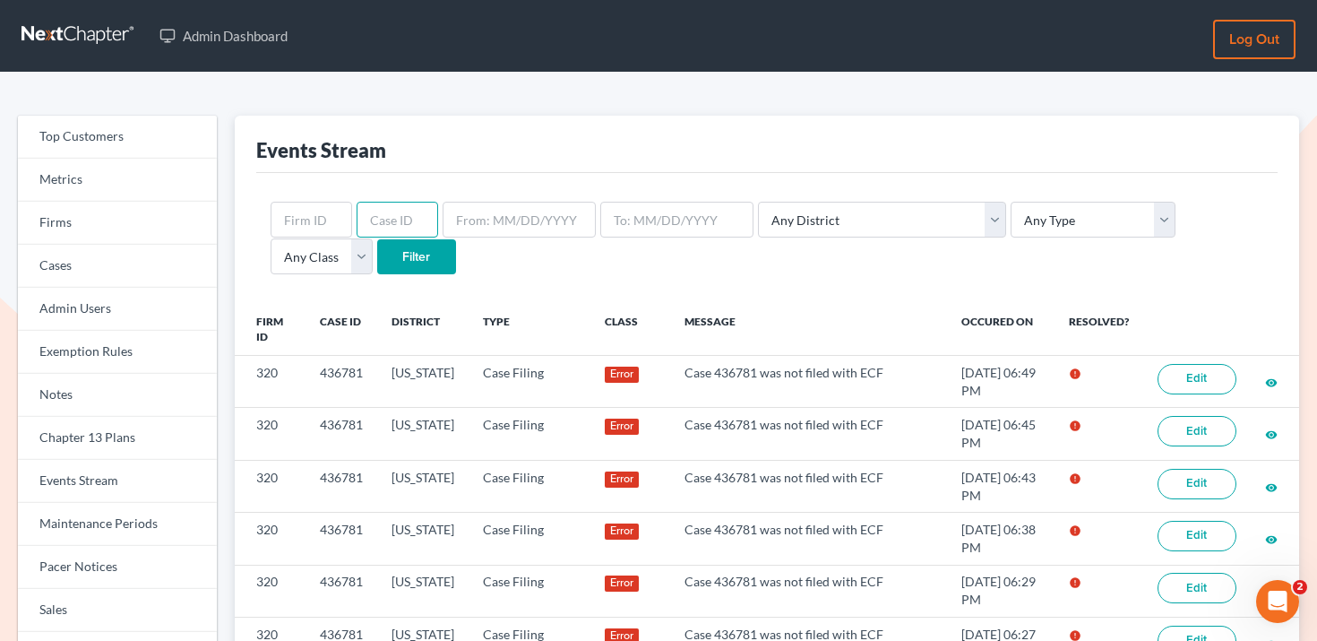
paste input "436781"
type input "436781"
click at [377, 252] on input "Filter" at bounding box center [416, 257] width 79 height 36
